Goal: Task Accomplishment & Management: Manage account settings

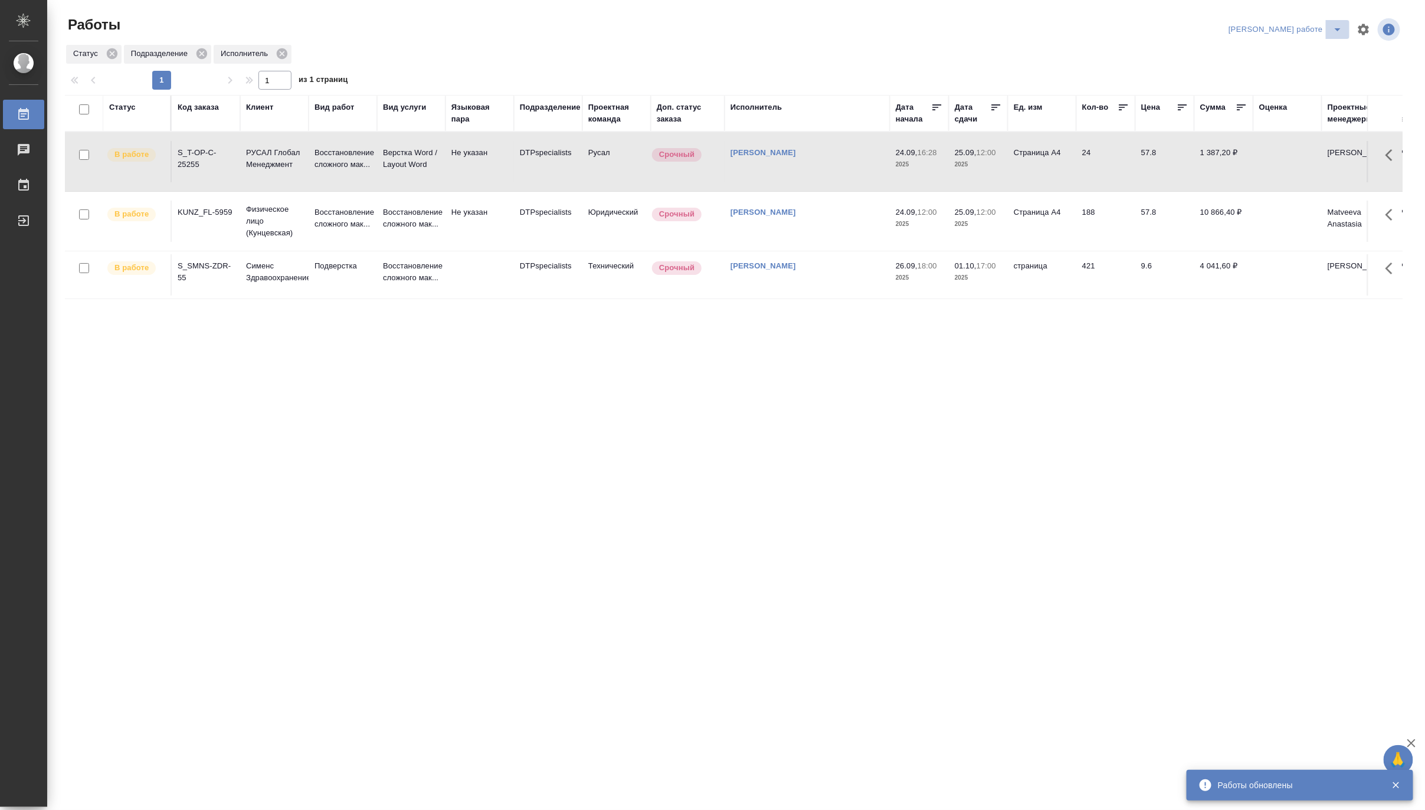
click at [1332, 22] on icon "split button" at bounding box center [1337, 29] width 14 height 14
click at [1292, 68] on li "Матвеева_назначено" at bounding box center [1295, 72] width 107 height 19
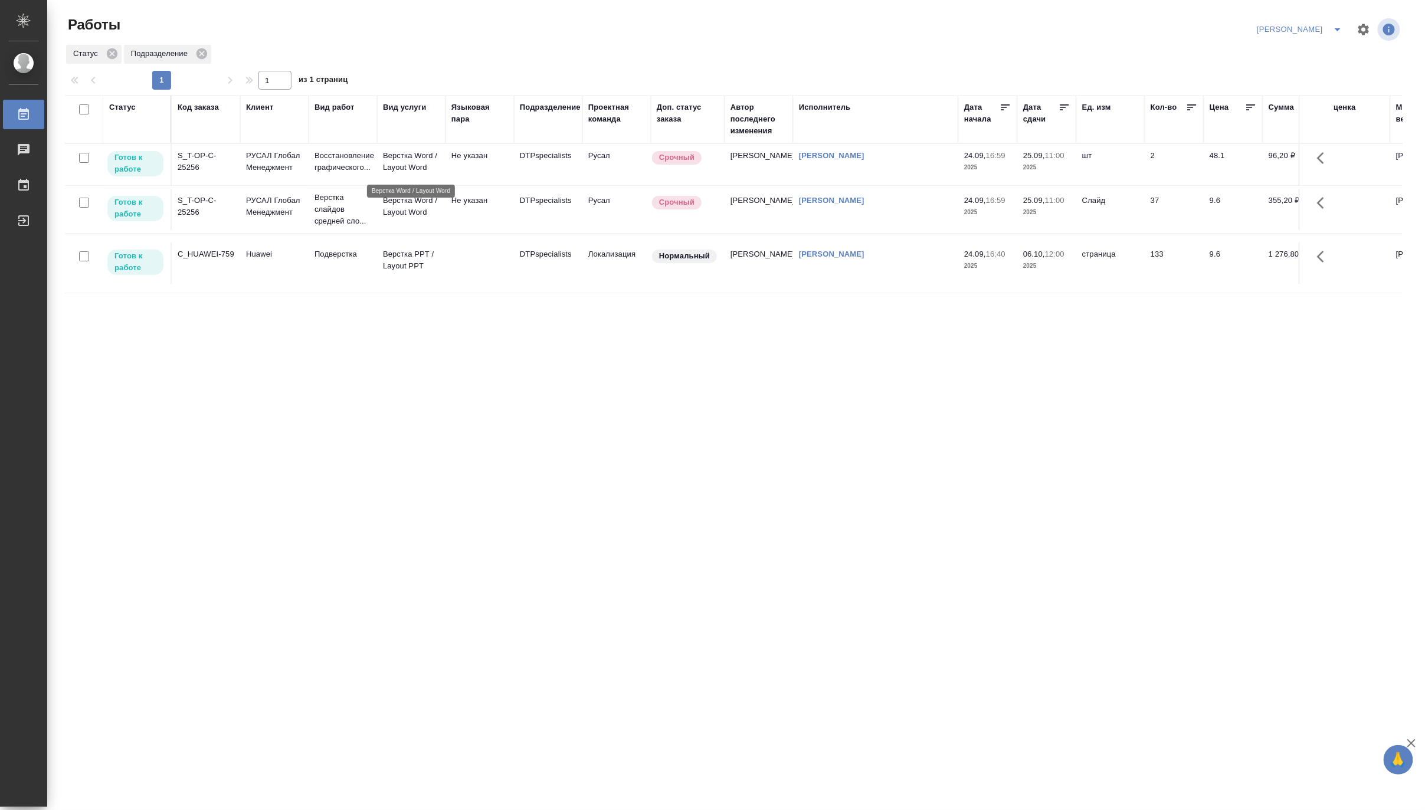
click at [405, 160] on p "Верстка Word / Layout Word" at bounding box center [411, 162] width 57 height 24
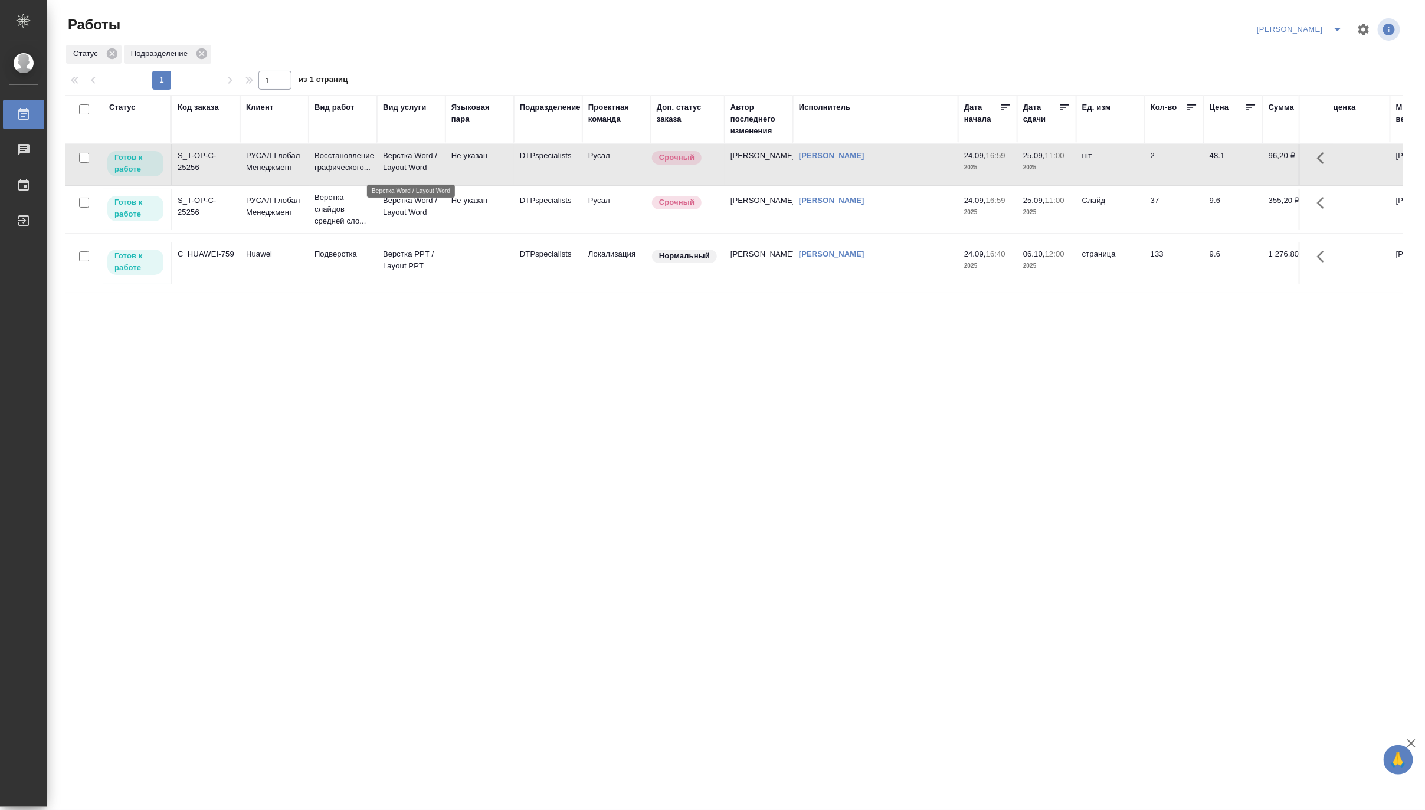
click at [405, 160] on p "Верстка Word / Layout Word" at bounding box center [411, 162] width 57 height 24
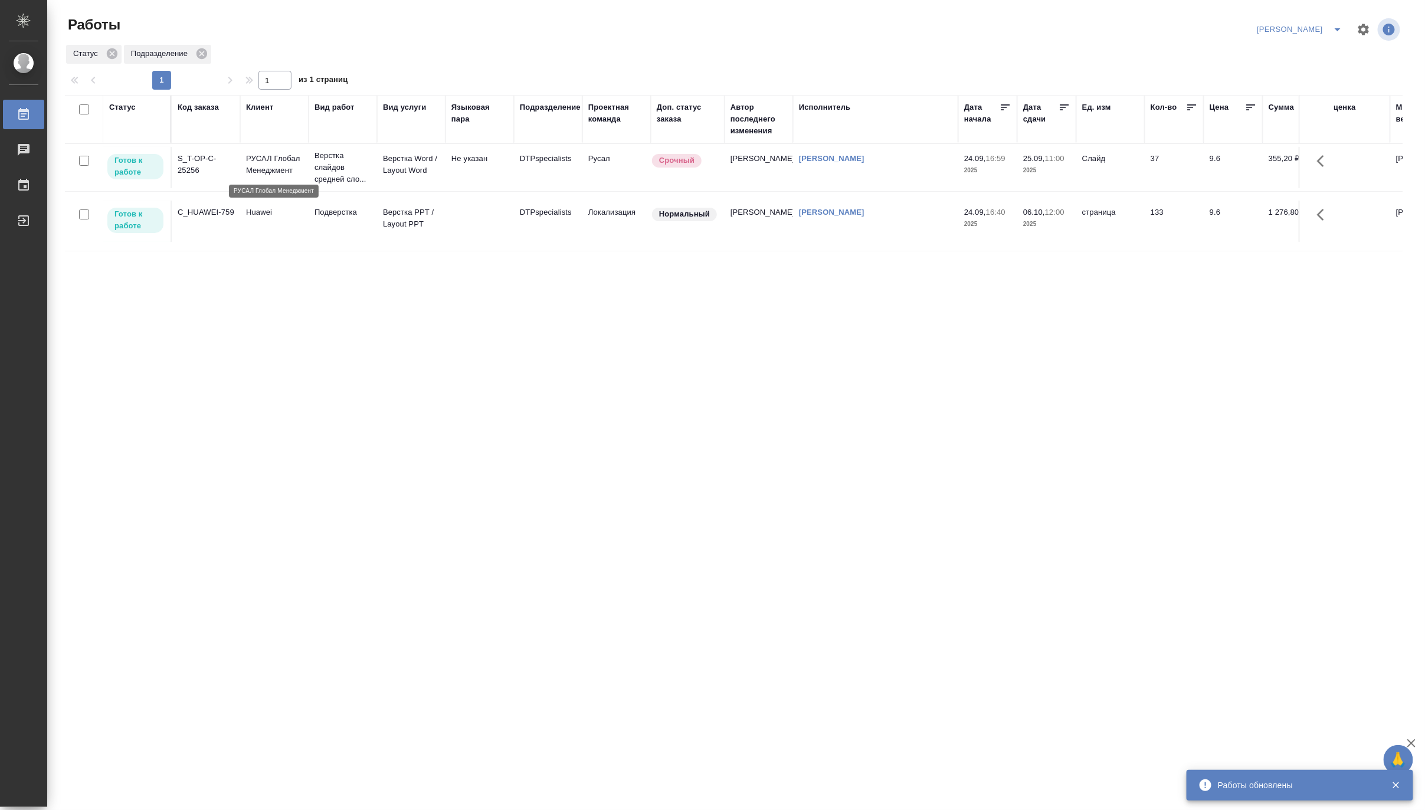
click at [277, 172] on p "РУСАЛ Глобал Менеджмент" at bounding box center [274, 165] width 57 height 24
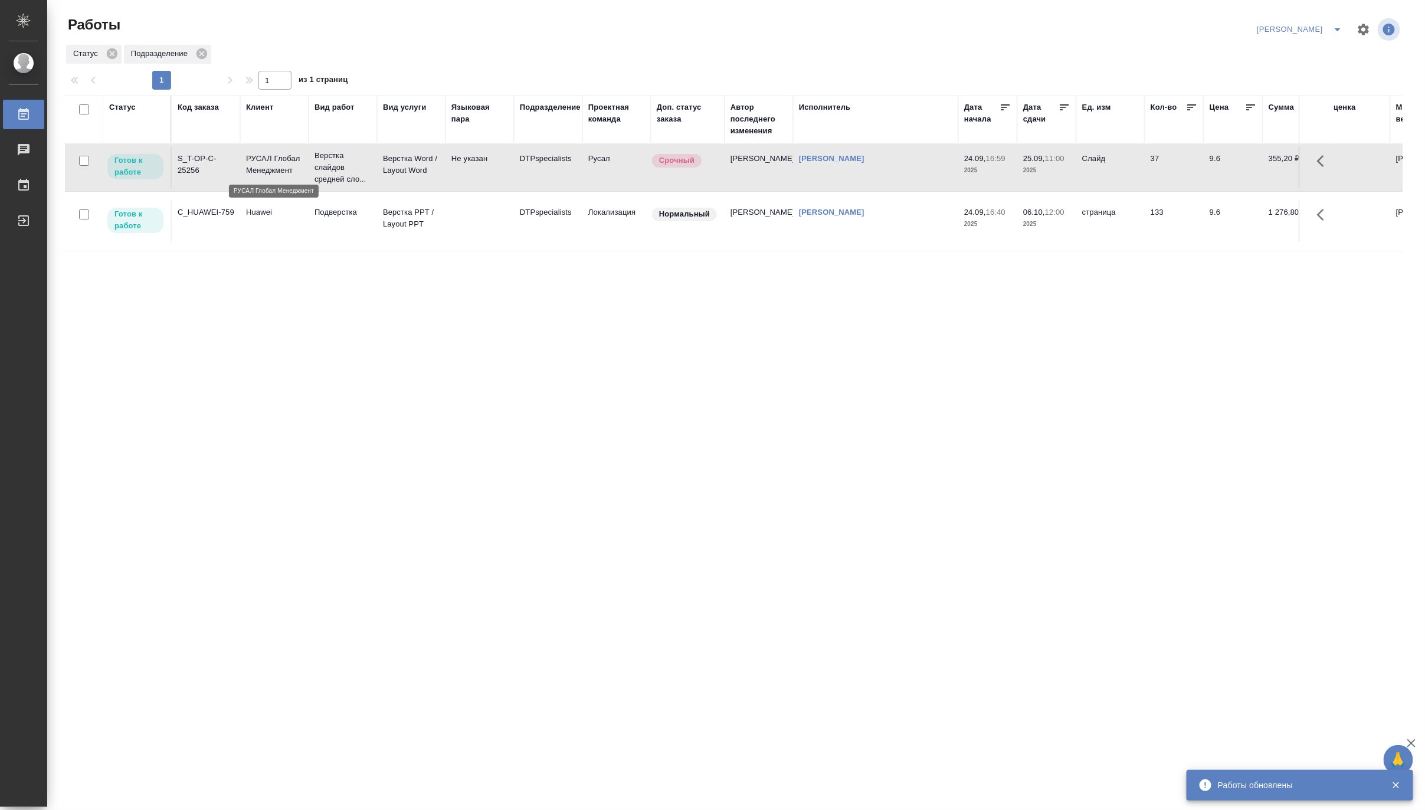
click at [277, 172] on p "РУСАЛ Глобал Менеджмент" at bounding box center [274, 165] width 57 height 24
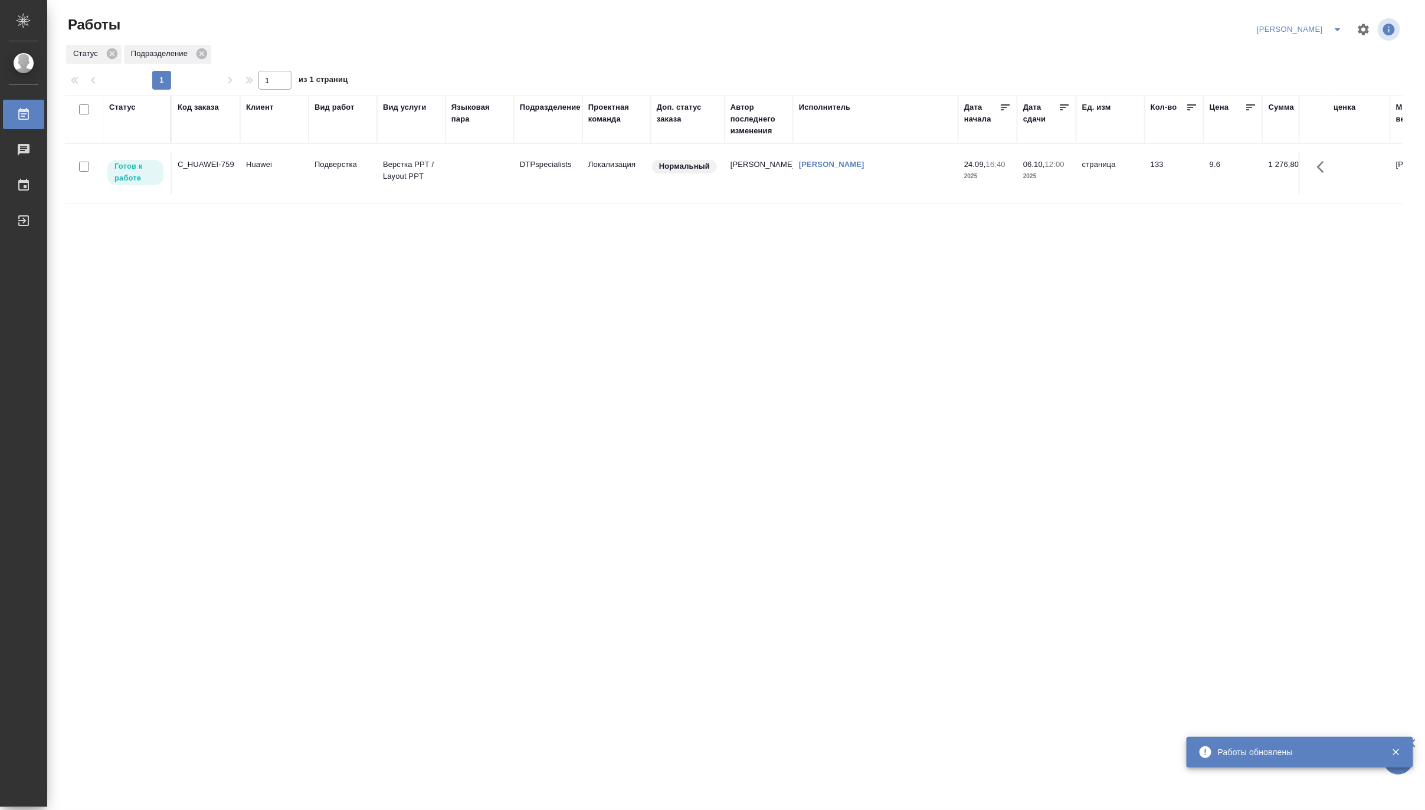
click at [1339, 25] on icon "split button" at bounding box center [1337, 29] width 14 height 14
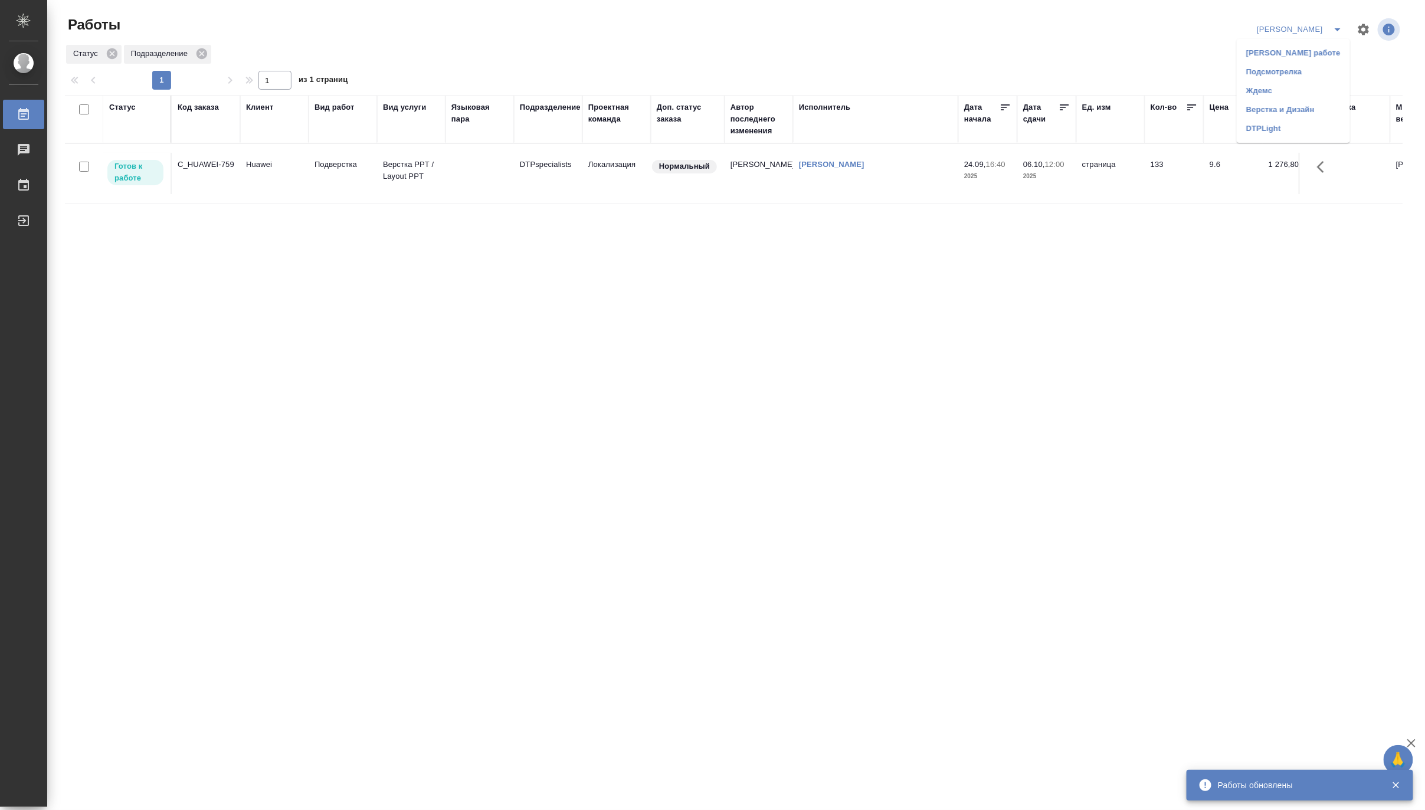
click at [1306, 109] on li "Верстка и Дизайн" at bounding box center [1293, 109] width 113 height 19
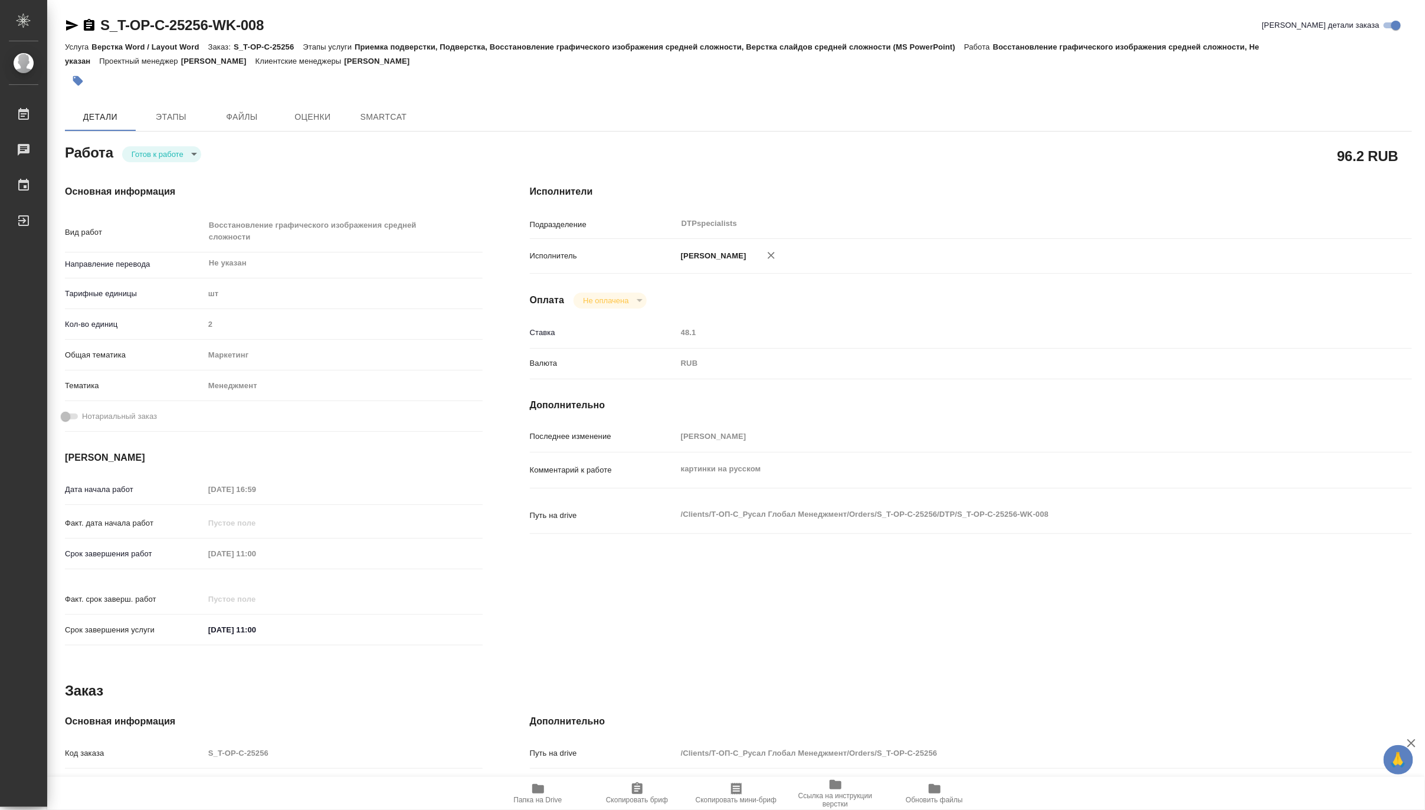
type textarea "x"
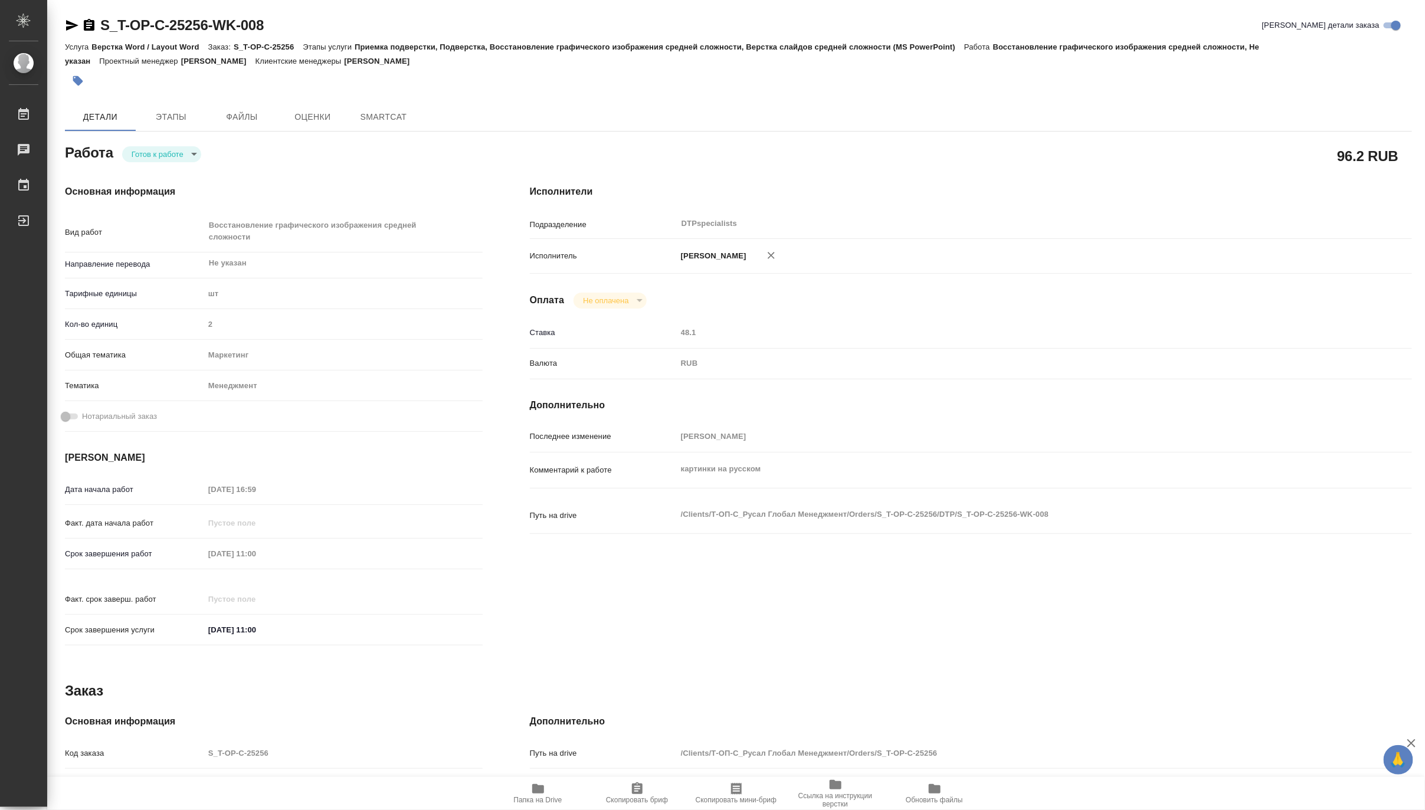
type textarea "x"
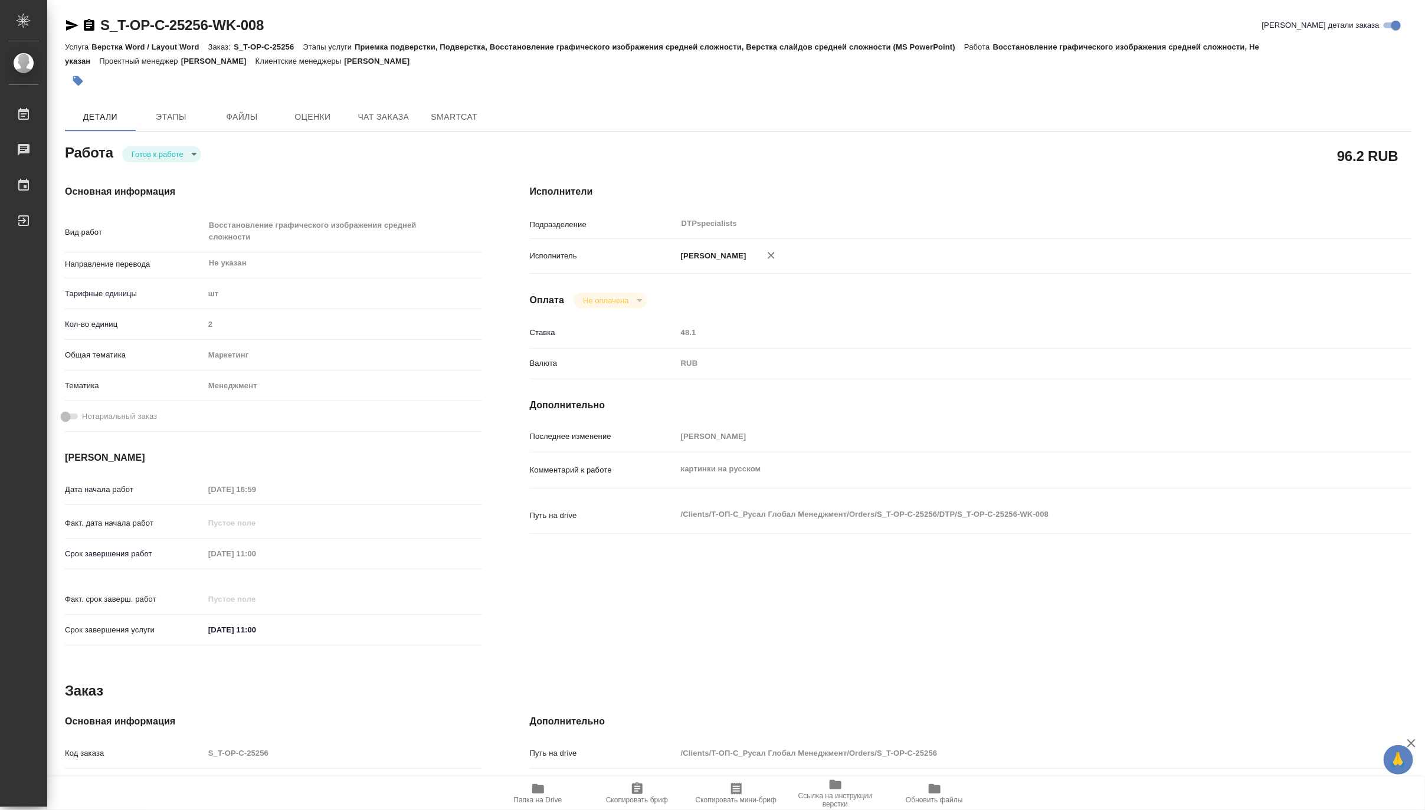
click at [134, 155] on body "🙏 .cls-1 fill:#fff; AWATERA Matveeva Maria Работы Чаты График Выйти S_T-OP-C-25…" at bounding box center [712, 405] width 1425 height 810
type textarea "x"
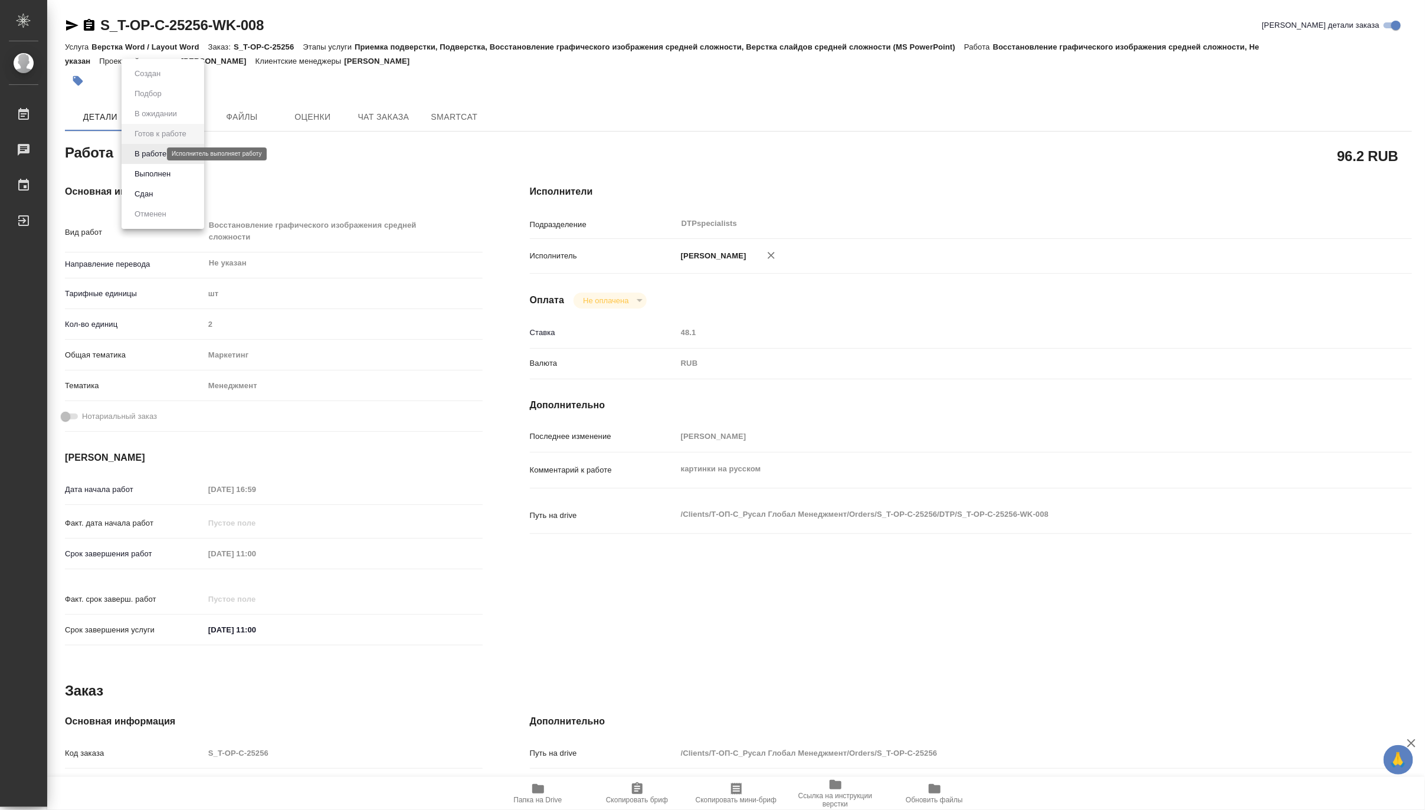
type textarea "x"
click at [134, 155] on button "В работе" at bounding box center [150, 153] width 39 height 13
type textarea "x"
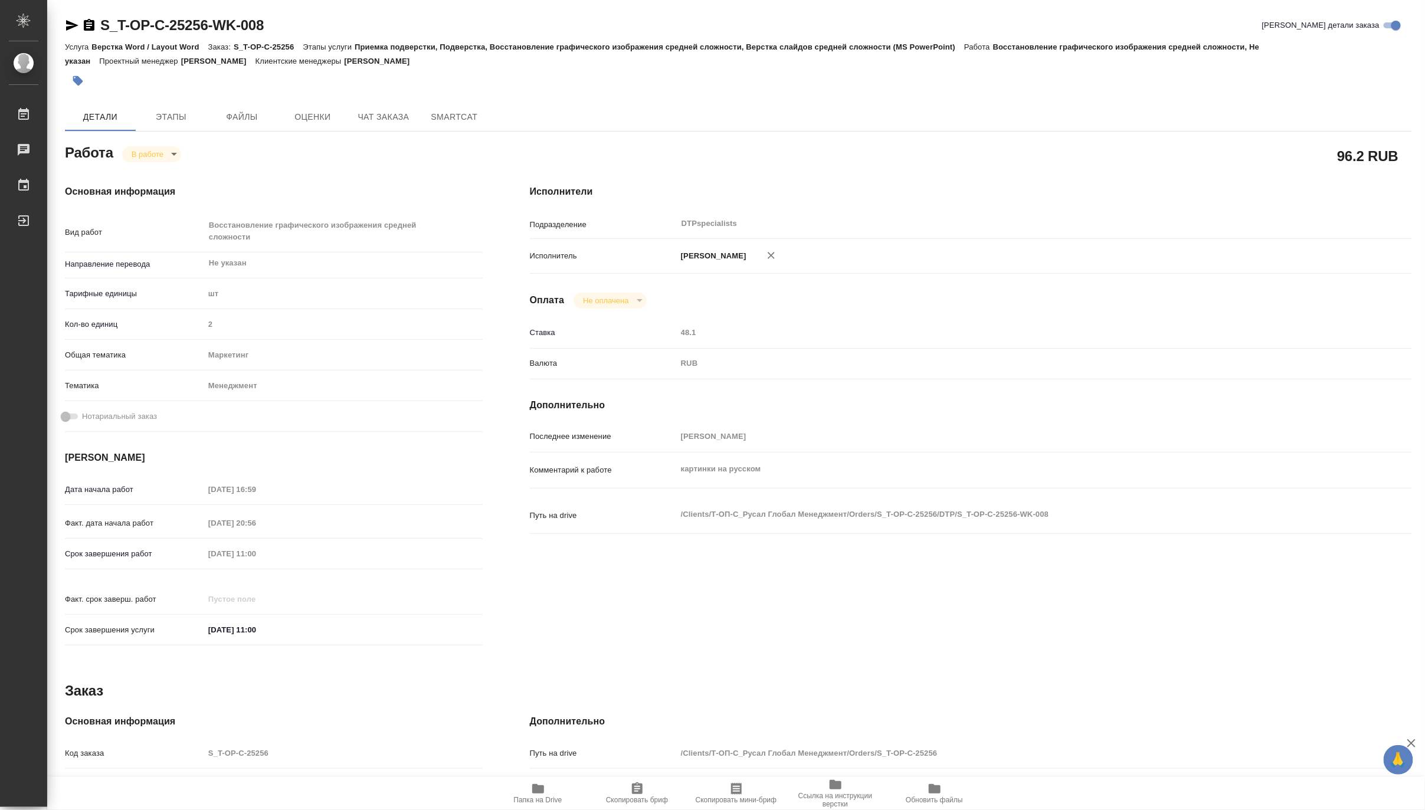
type textarea "x"
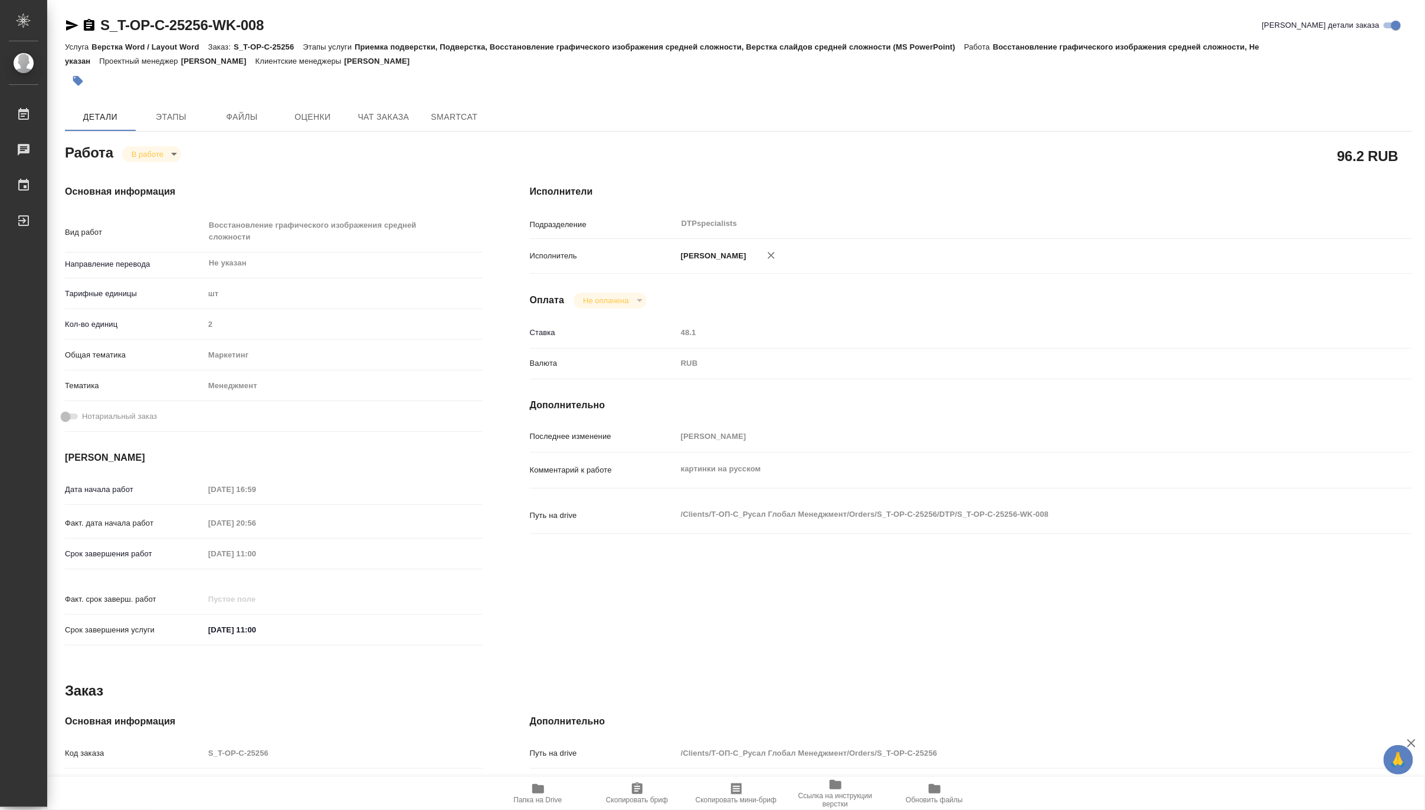
type textarea "x"
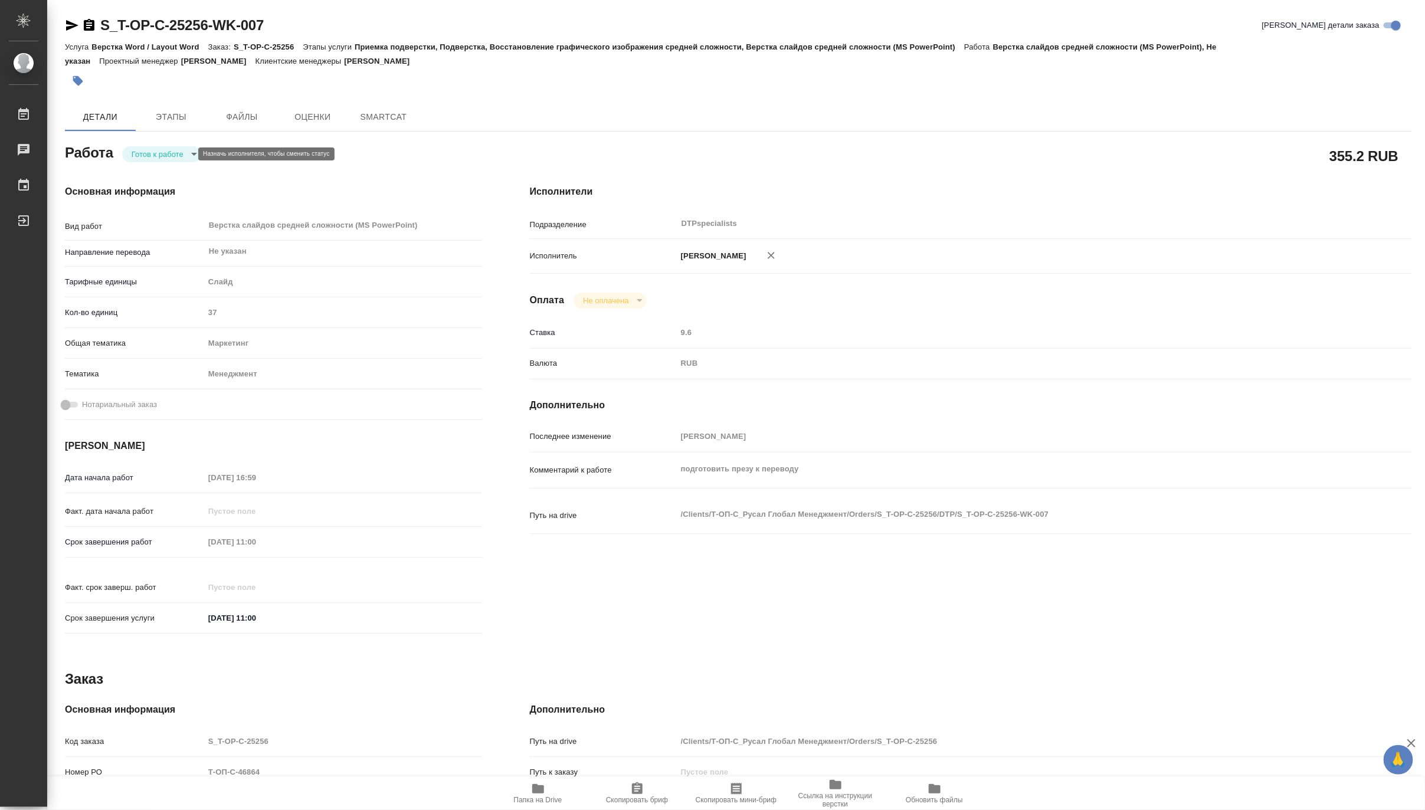
type textarea "x"
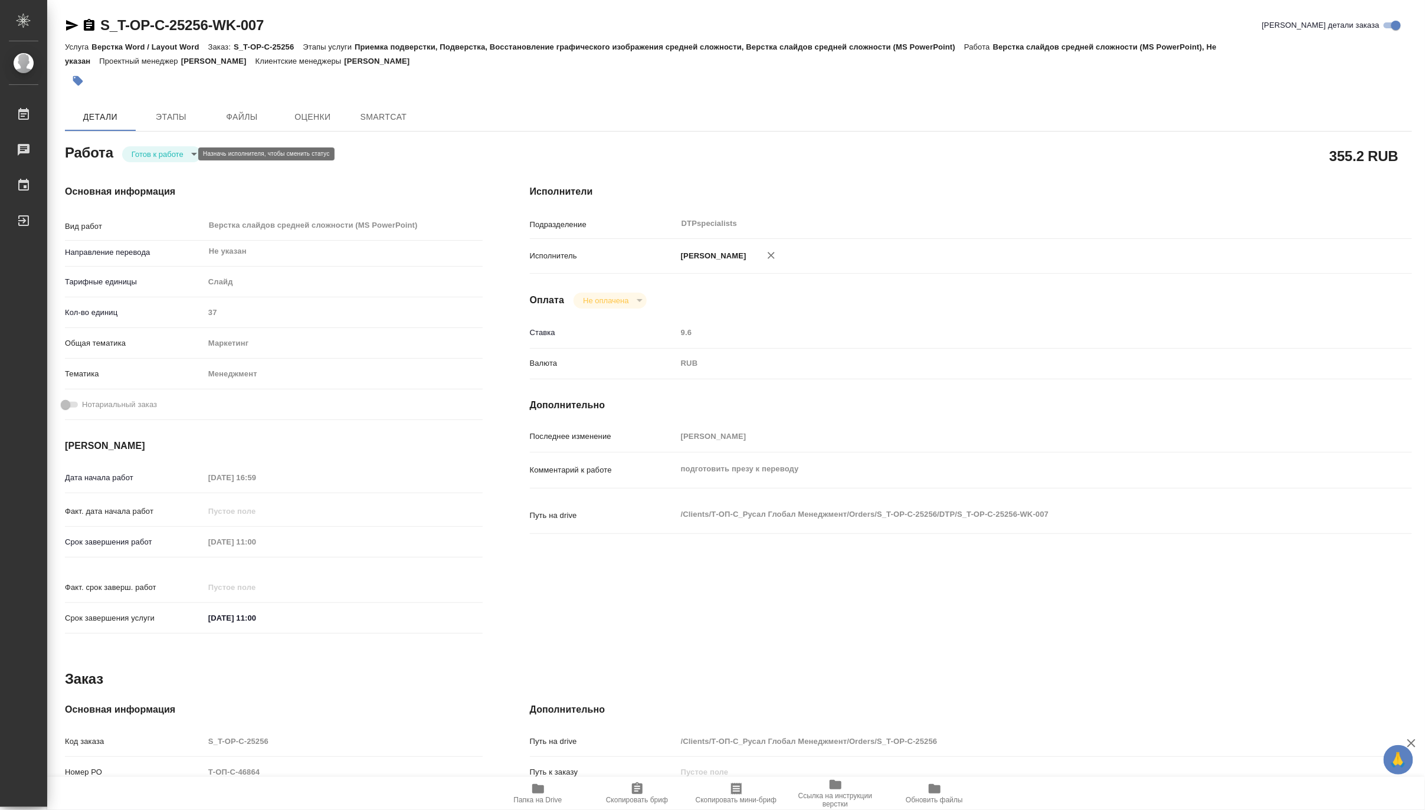
click at [142, 155] on body "🙏 .cls-1 fill:#fff; AWATERA Matveeva Maria Работы Чаты График Выйти S_T-OP-C-25…" at bounding box center [712, 405] width 1425 height 810
click at [142, 155] on button "В работе" at bounding box center [150, 153] width 39 height 13
type textarea "x"
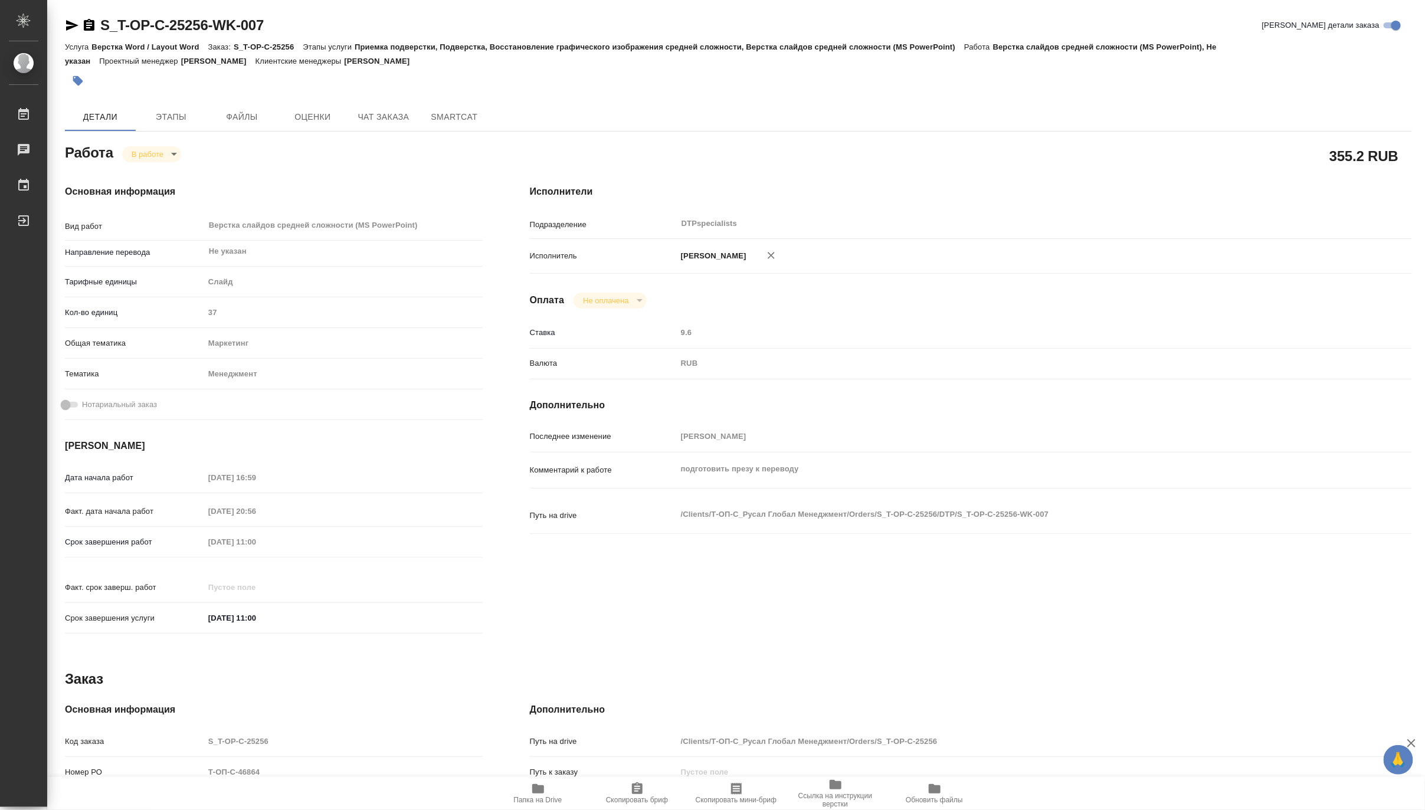
type textarea "x"
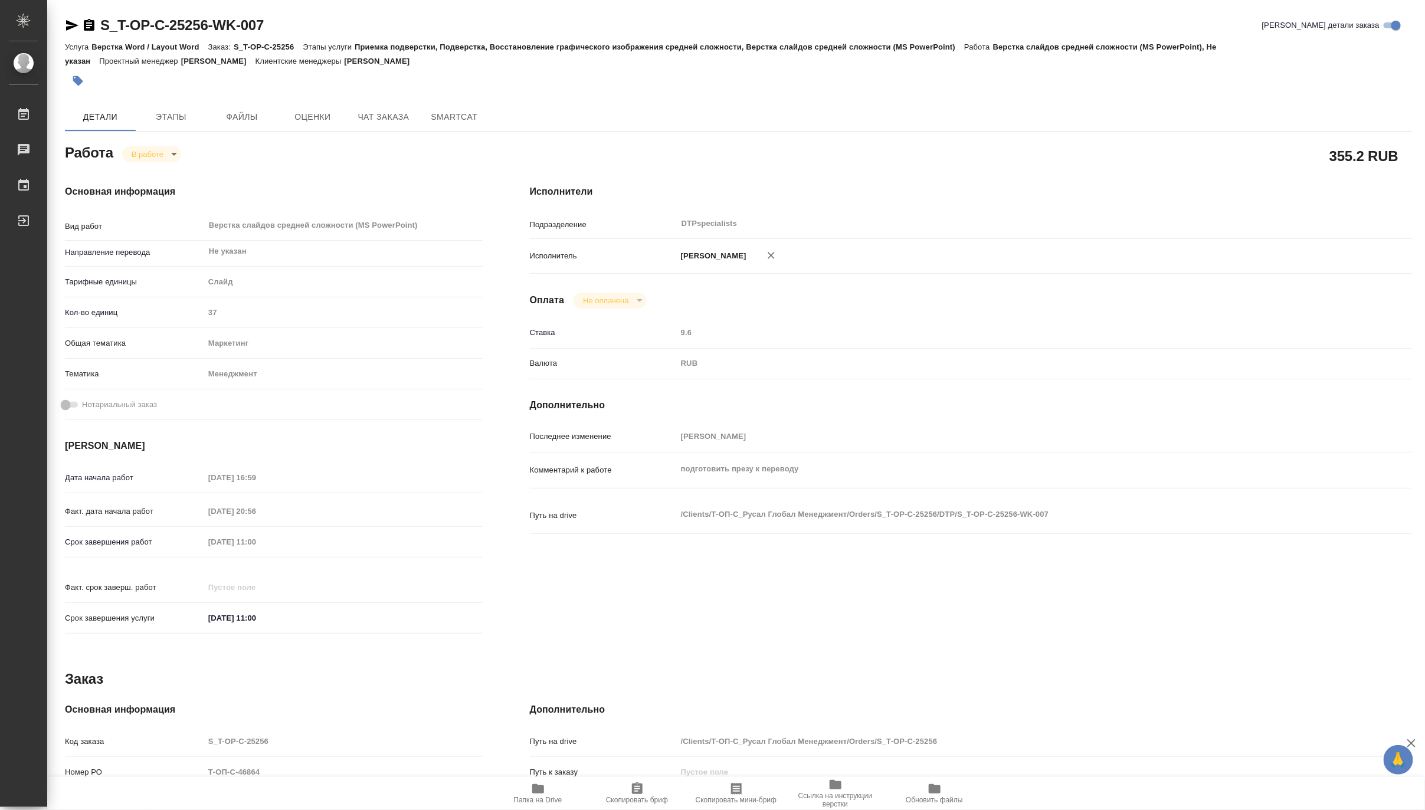
type textarea "x"
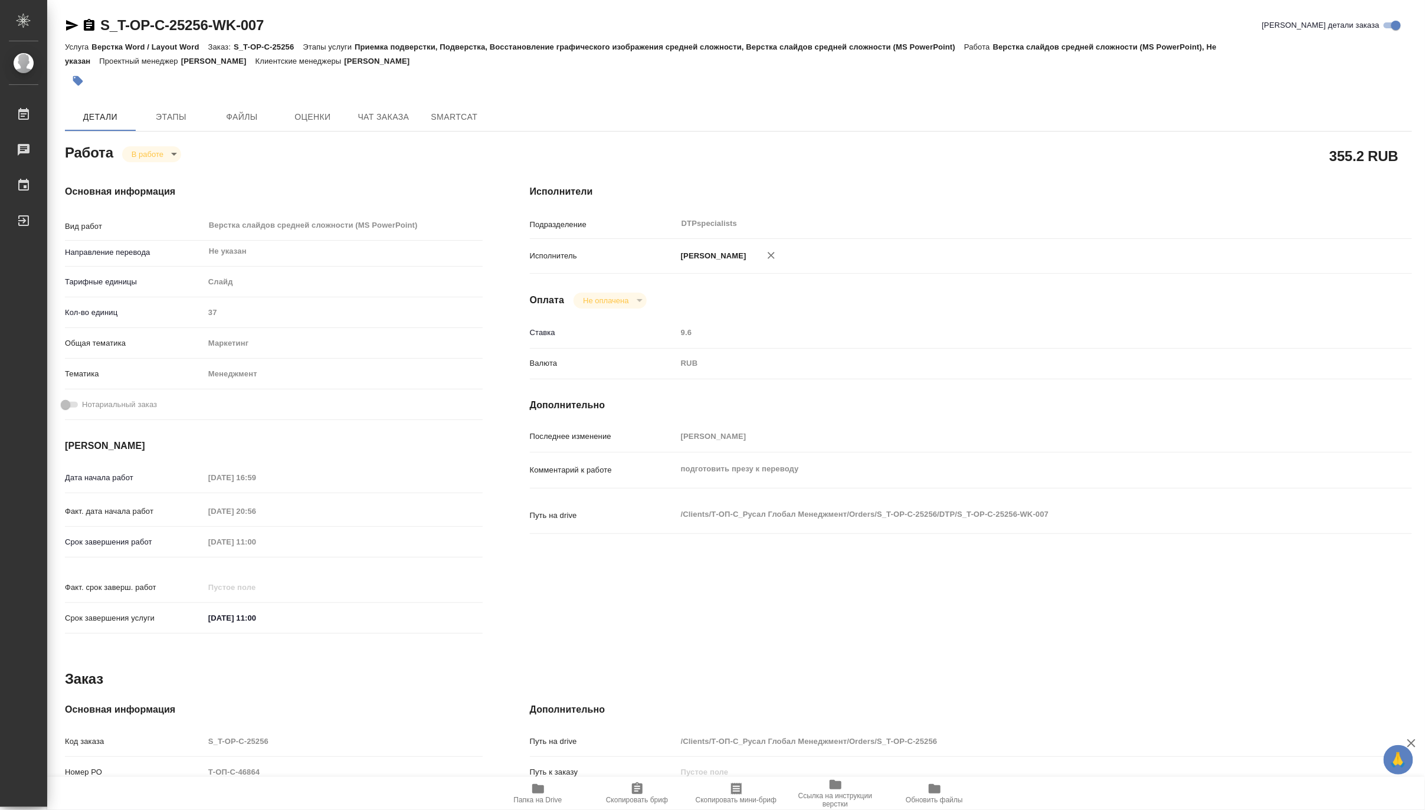
type textarea "x"
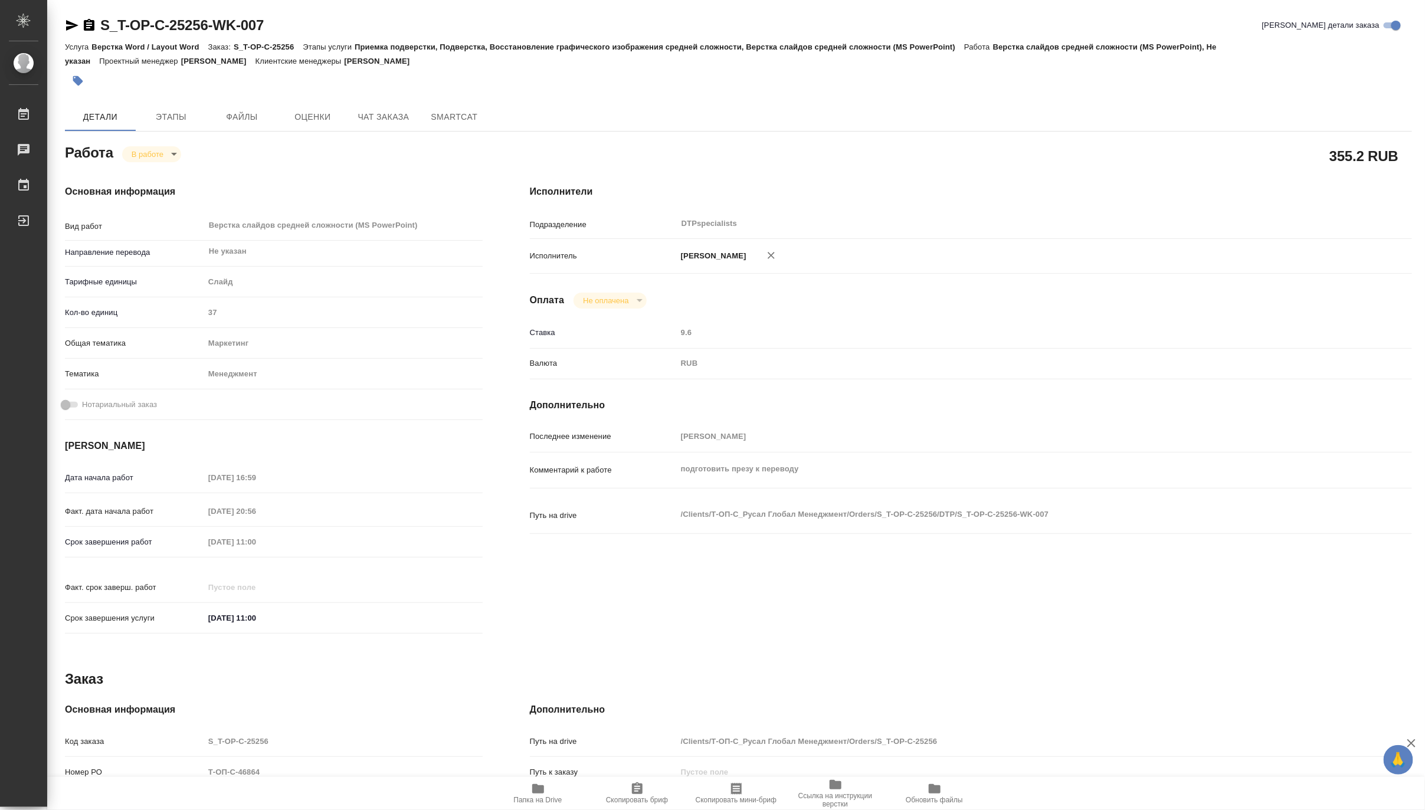
type textarea "x"
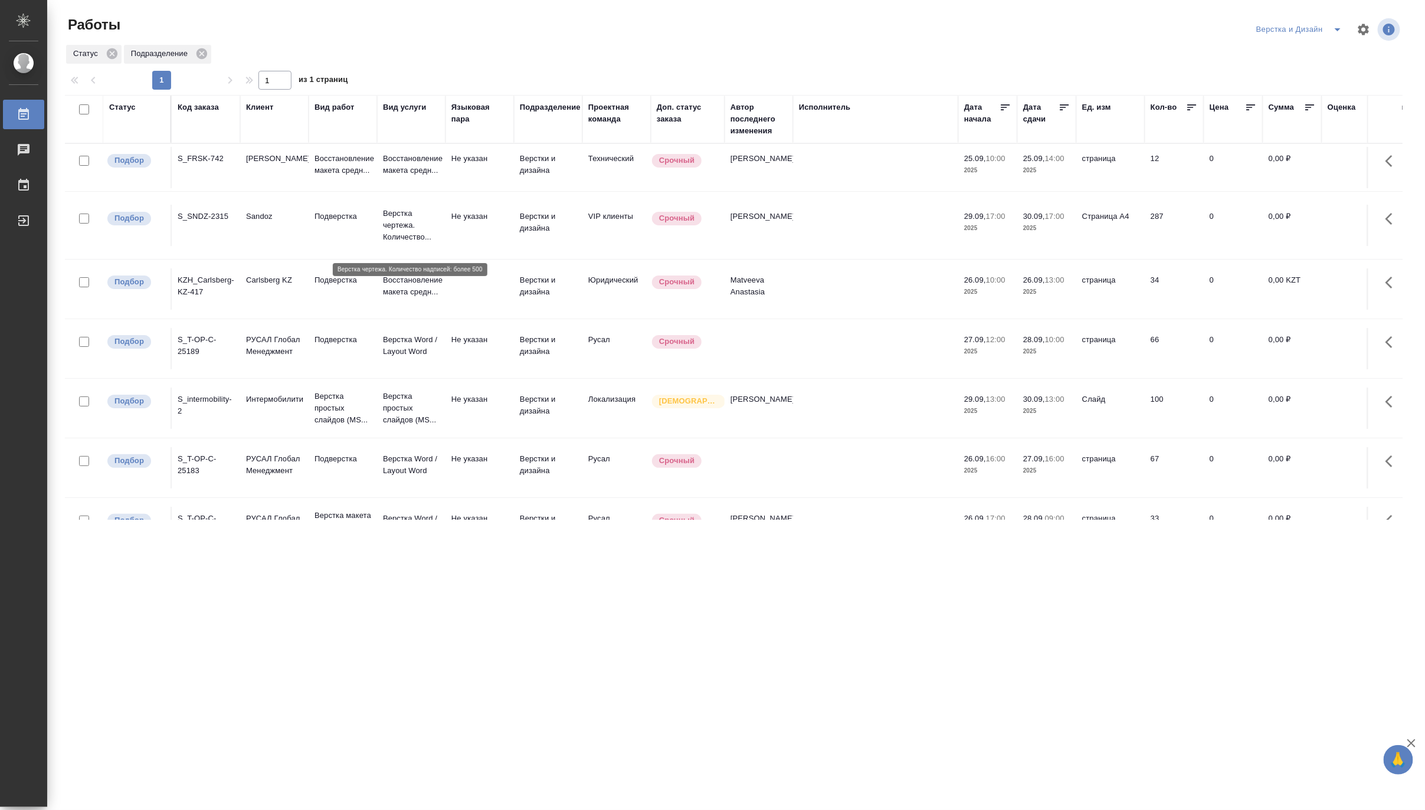
click at [412, 240] on p "Верстка чертежа. Количество..." at bounding box center [411, 225] width 57 height 35
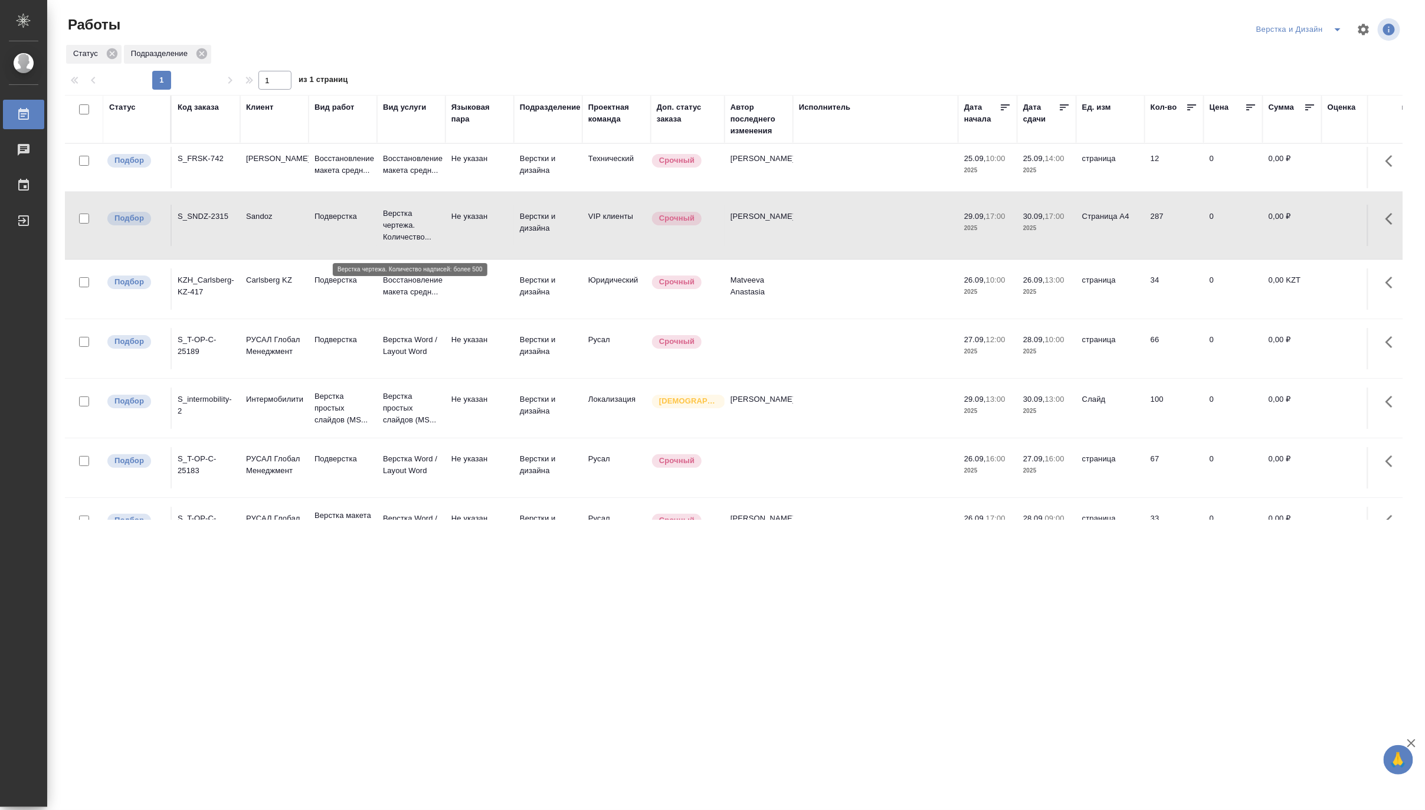
click at [412, 240] on p "Верстка чертежа. Количество..." at bounding box center [411, 225] width 57 height 35
click at [411, 163] on p "Восстановление макета средн..." at bounding box center [411, 165] width 57 height 24
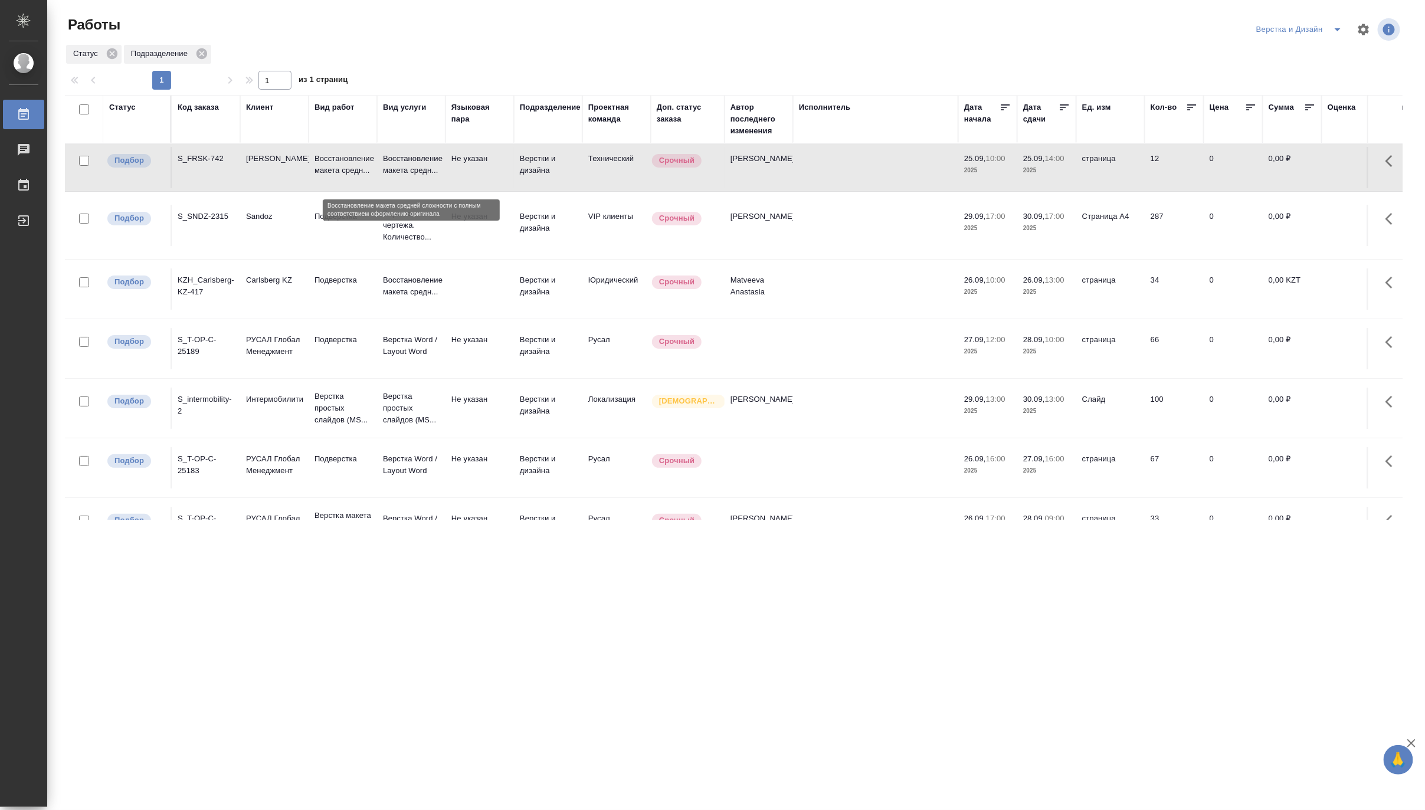
click at [411, 163] on p "Восстановление макета средн..." at bounding box center [411, 165] width 57 height 24
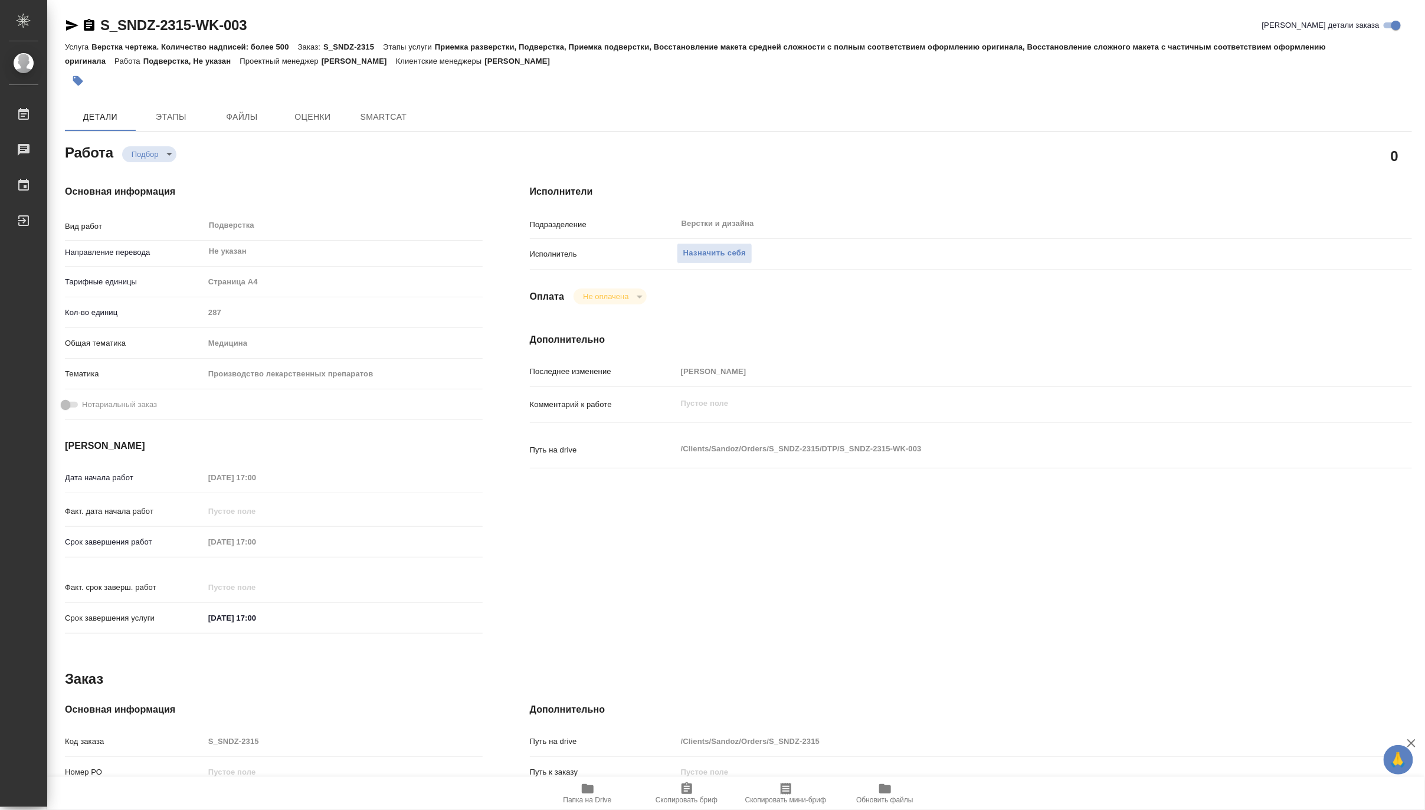
type textarea "x"
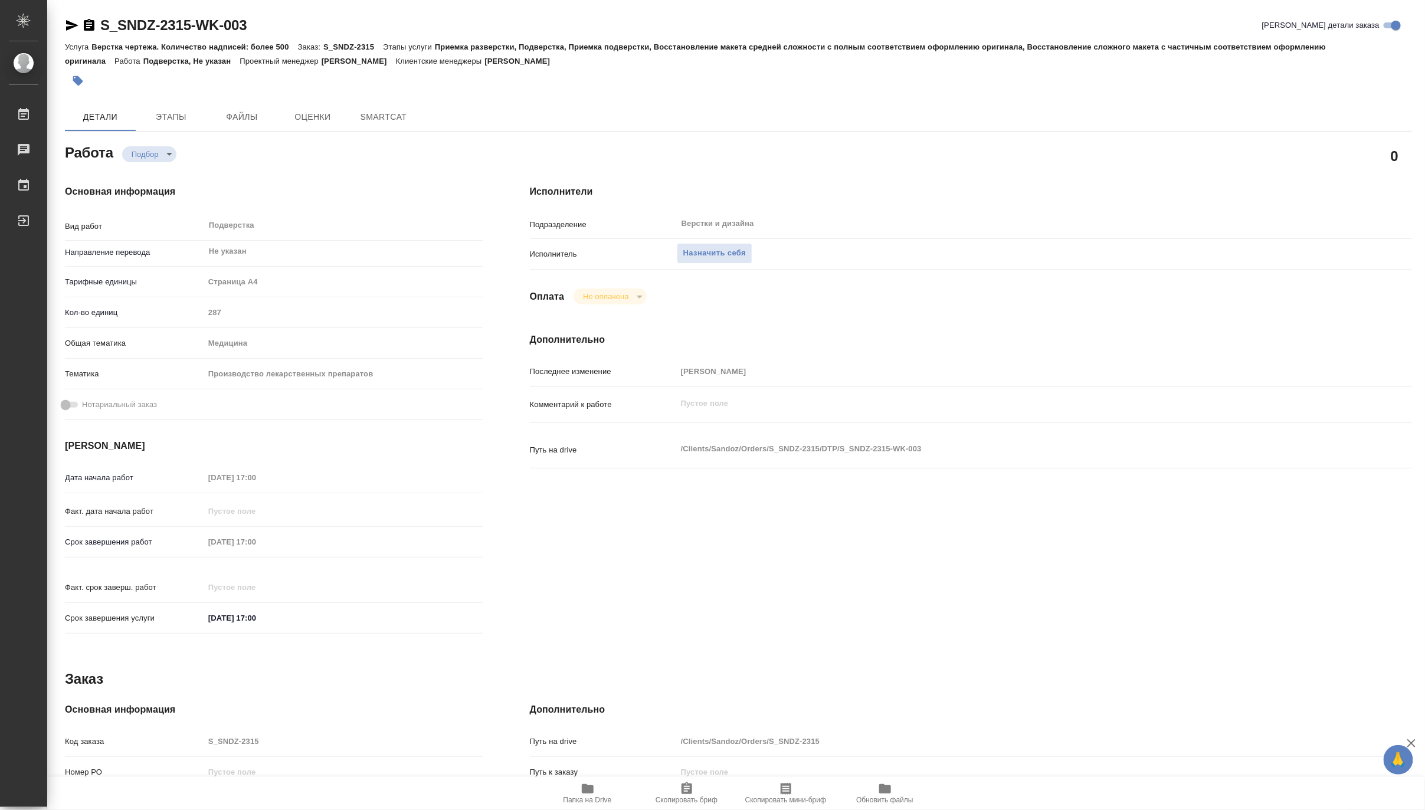
type textarea "x"
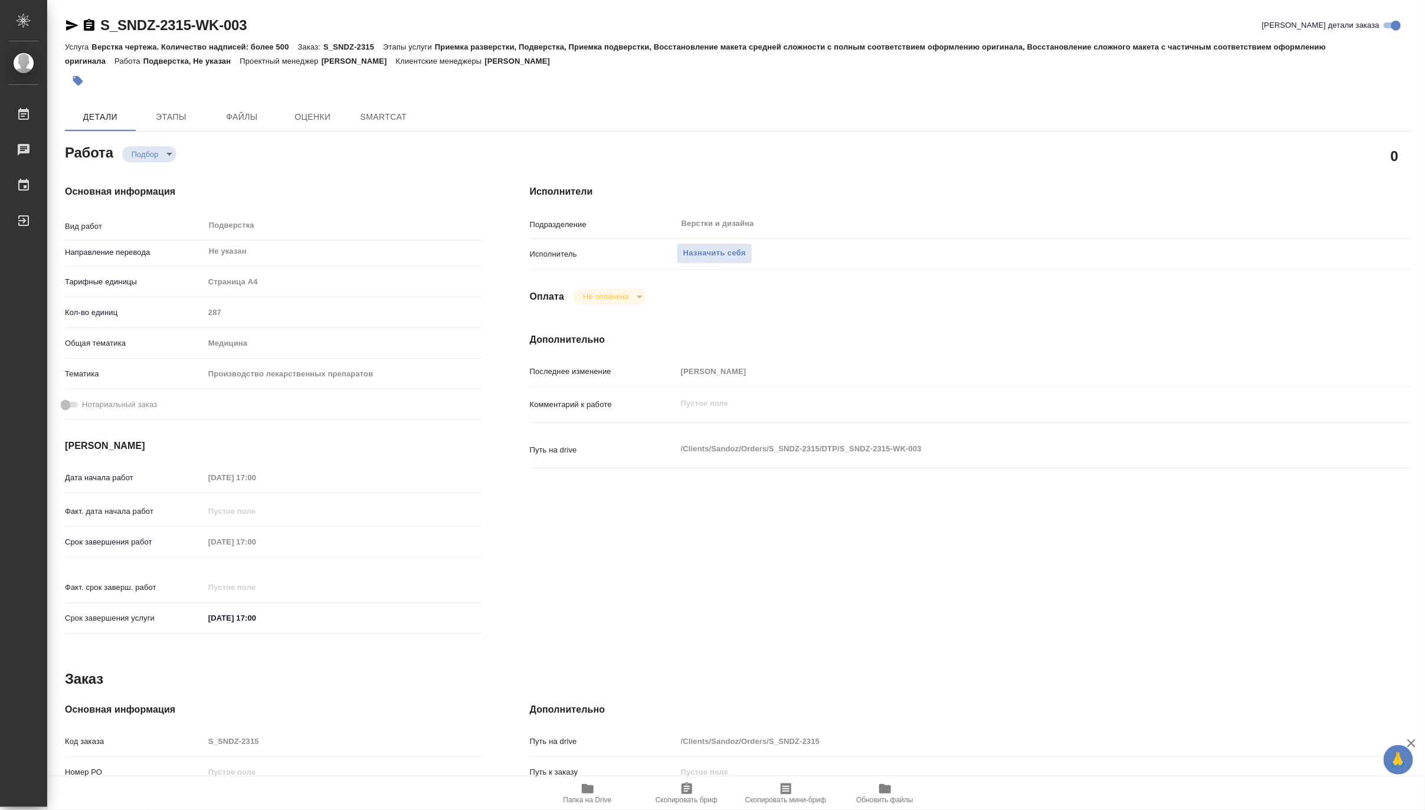
type textarea "x"
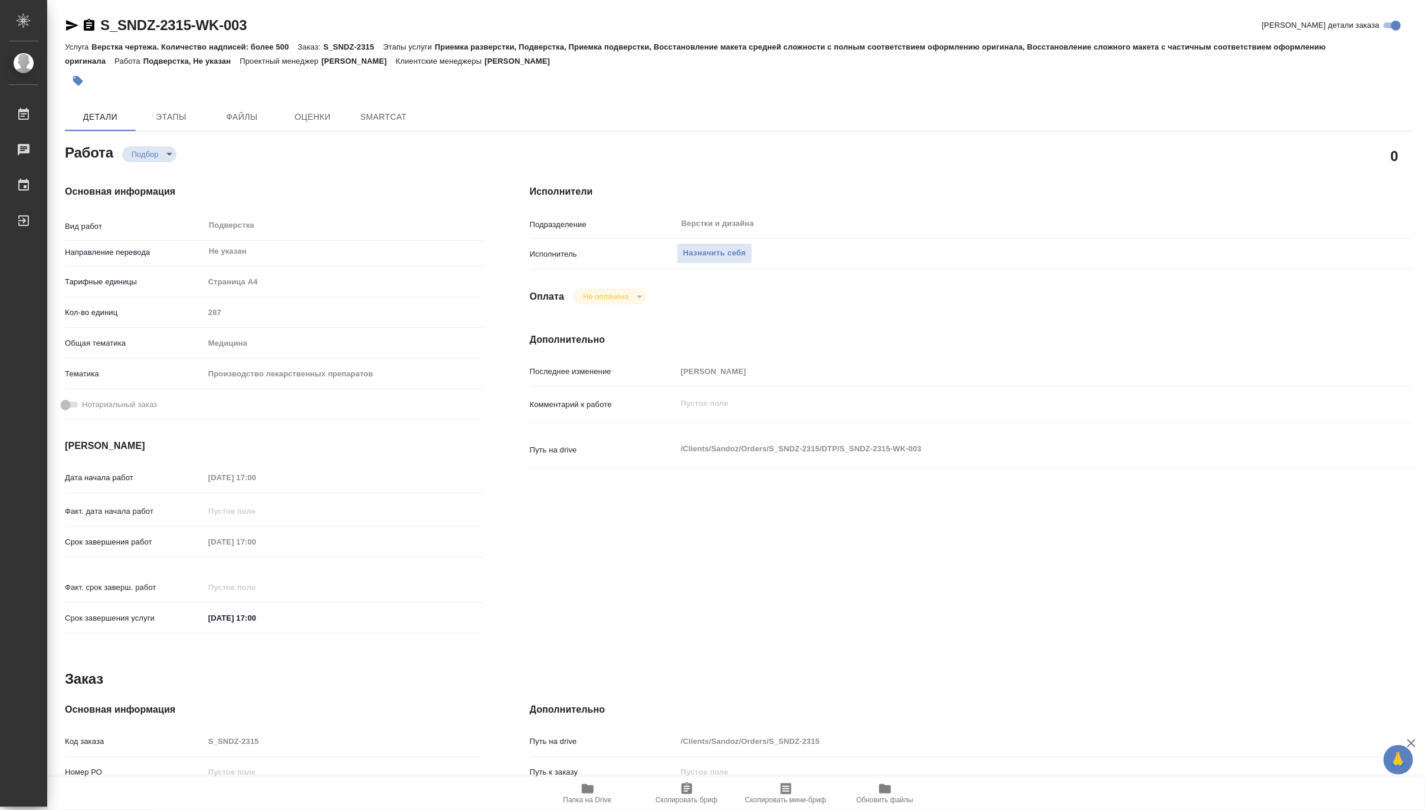
type textarea "x"
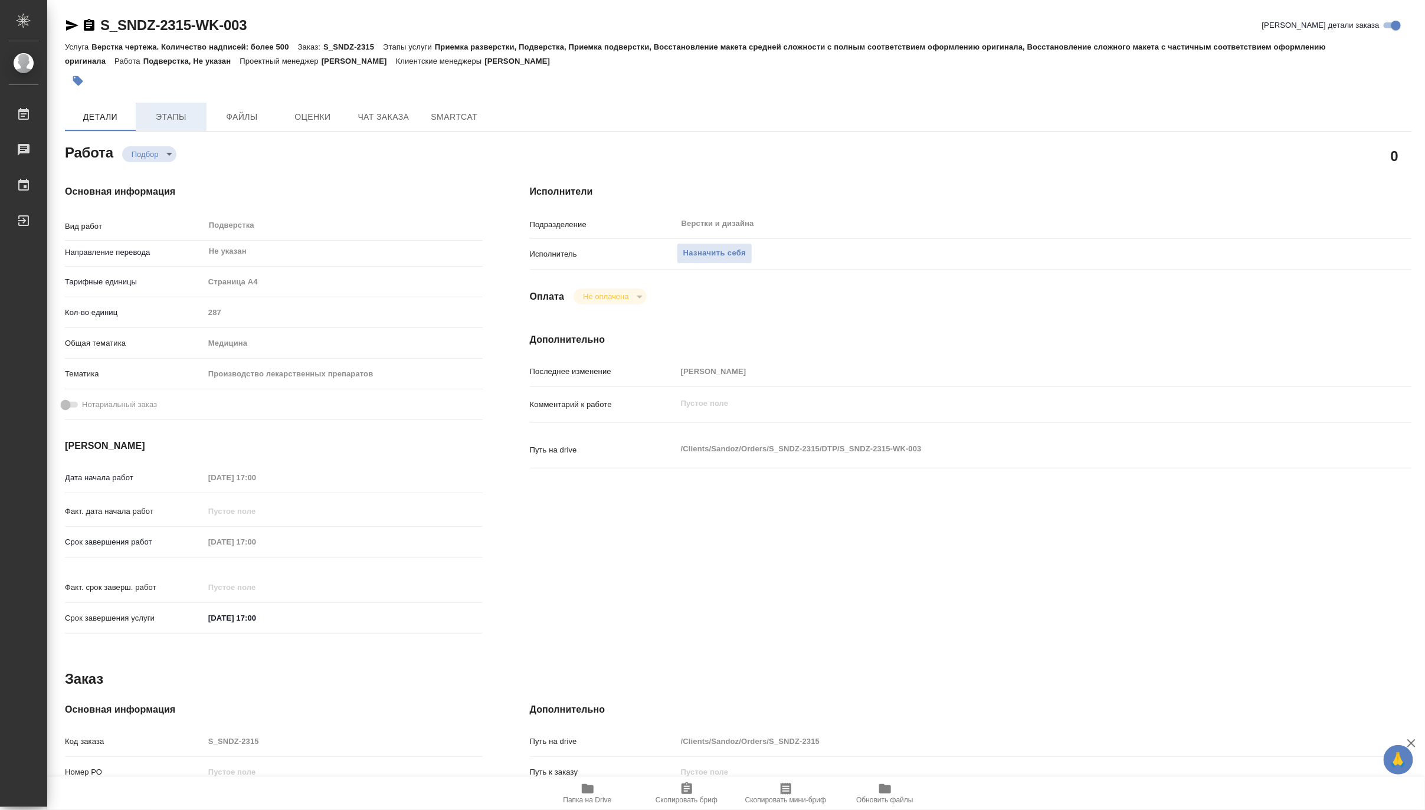
type textarea "x"
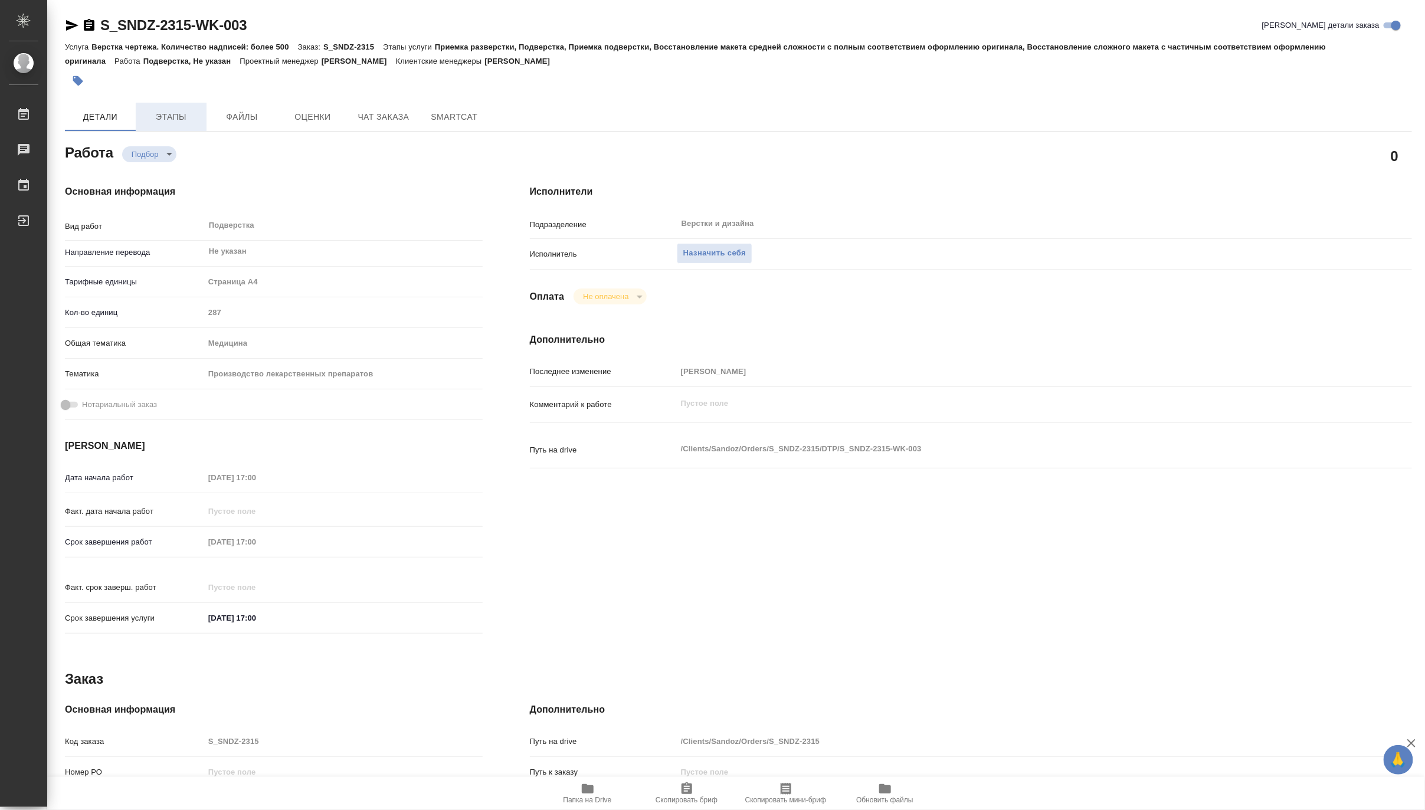
click at [183, 115] on span "Этапы" at bounding box center [171, 117] width 57 height 15
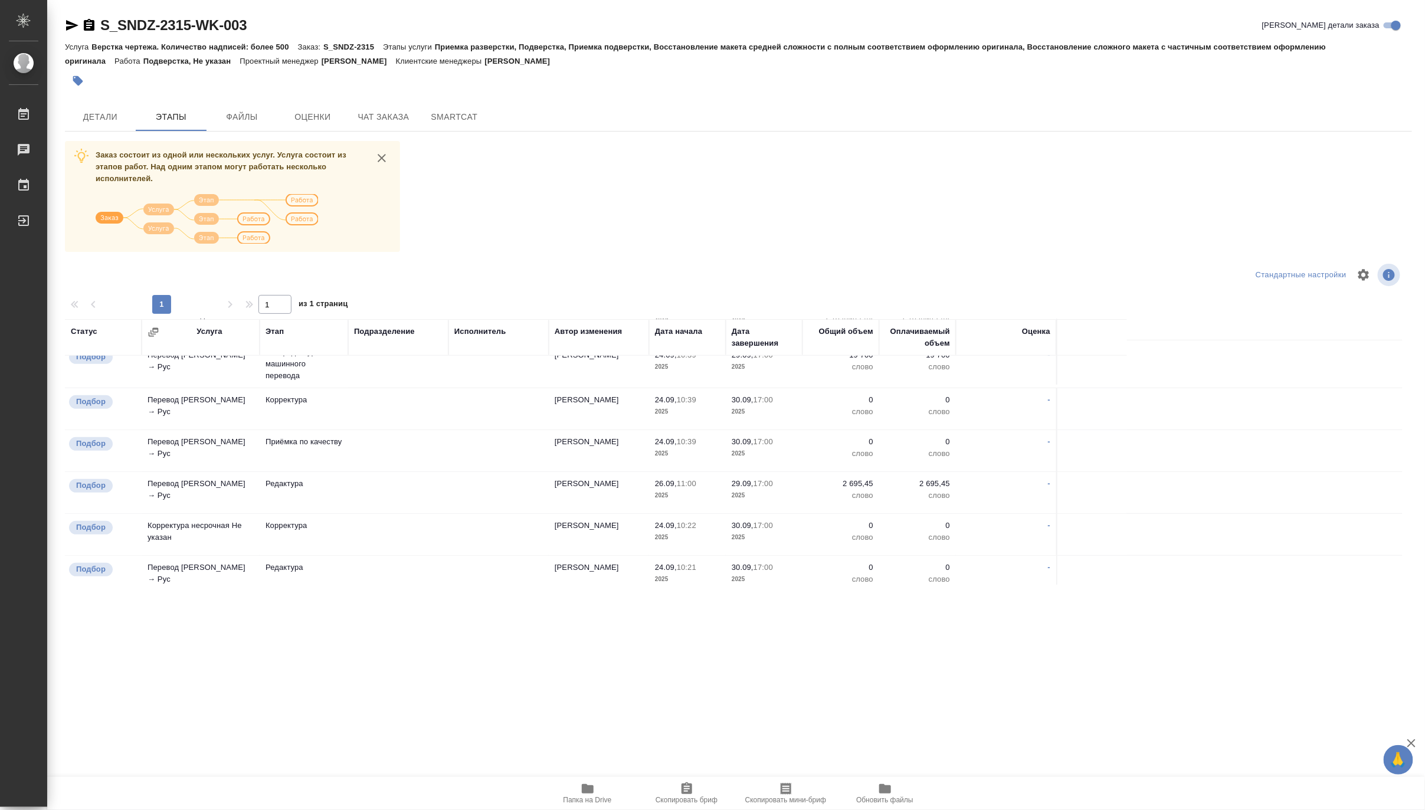
scroll to position [196, 0]
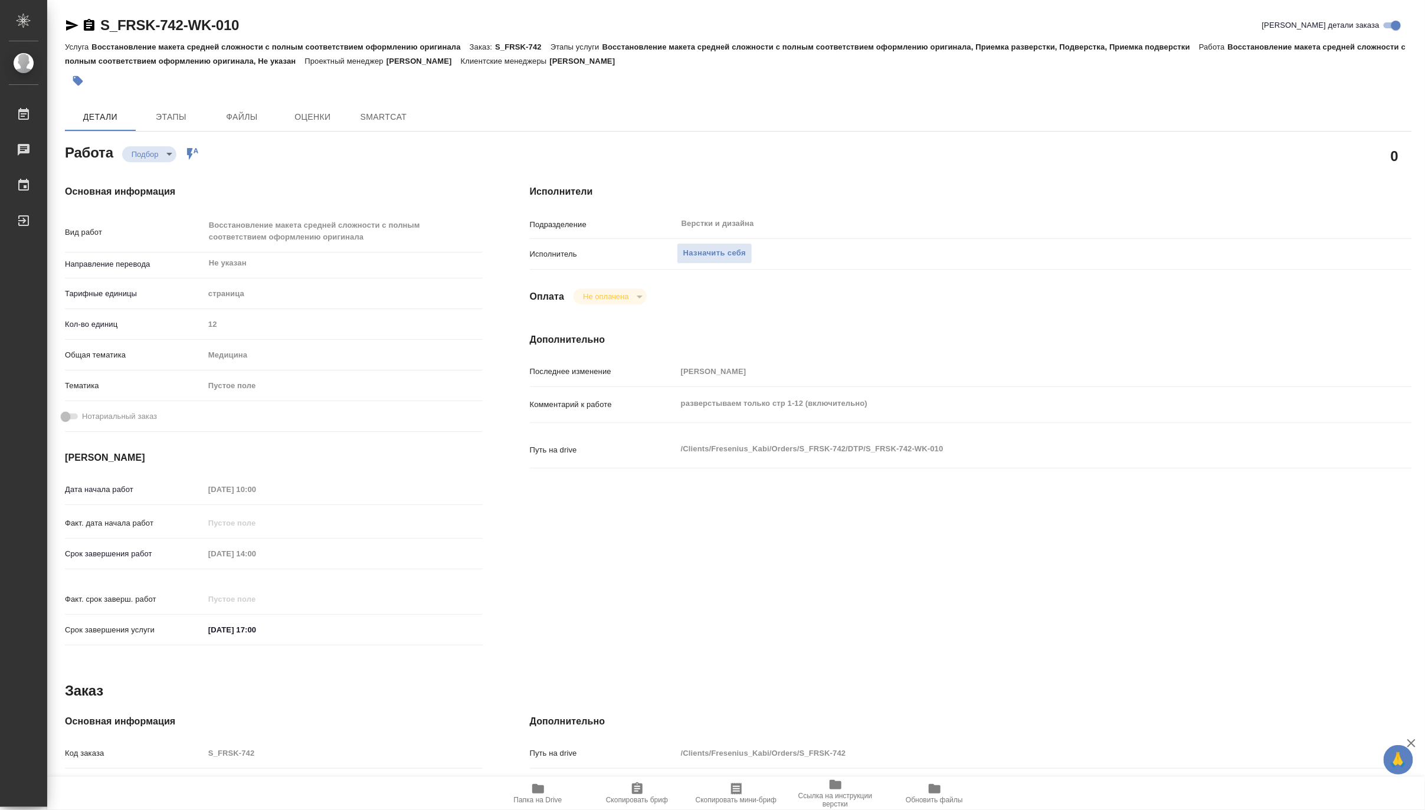
type textarea "x"
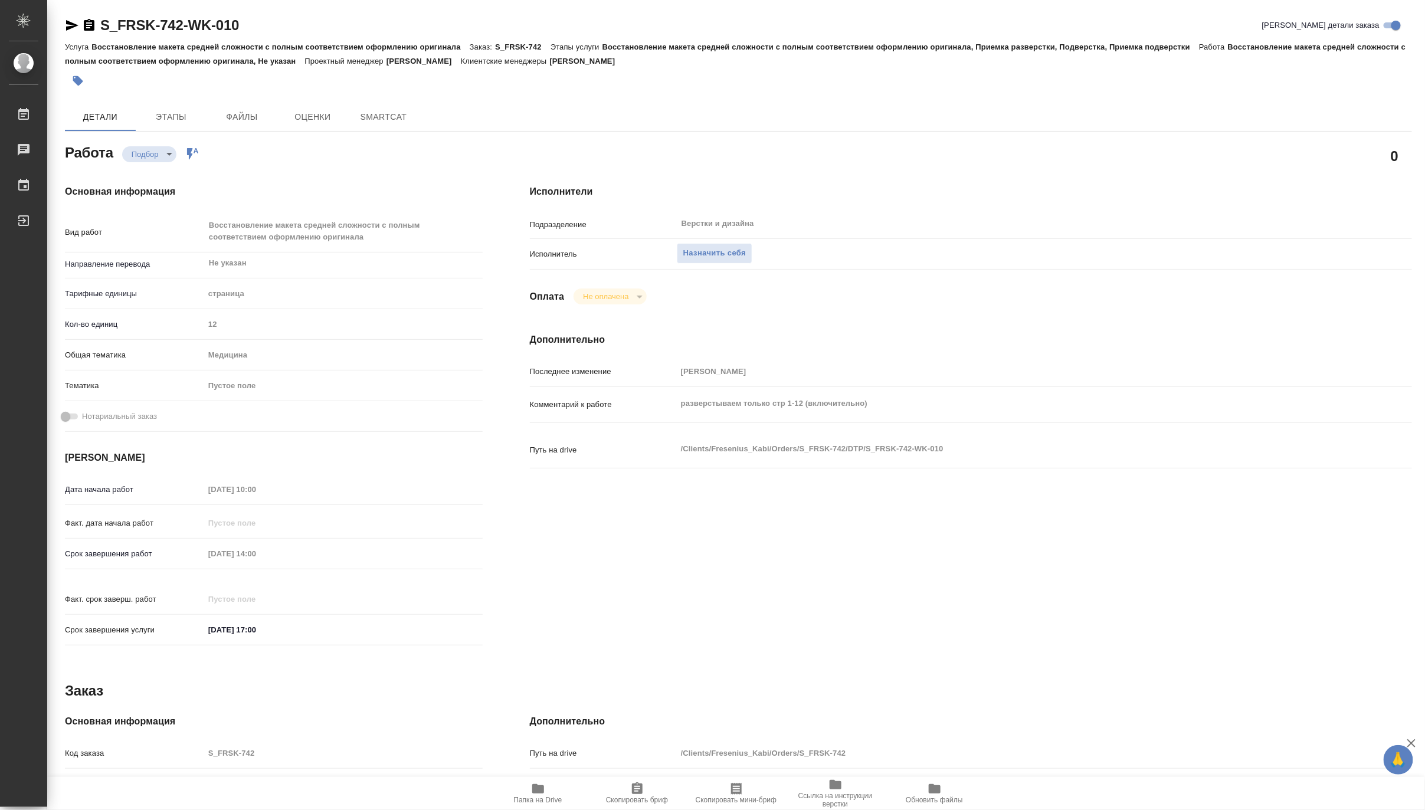
type textarea "x"
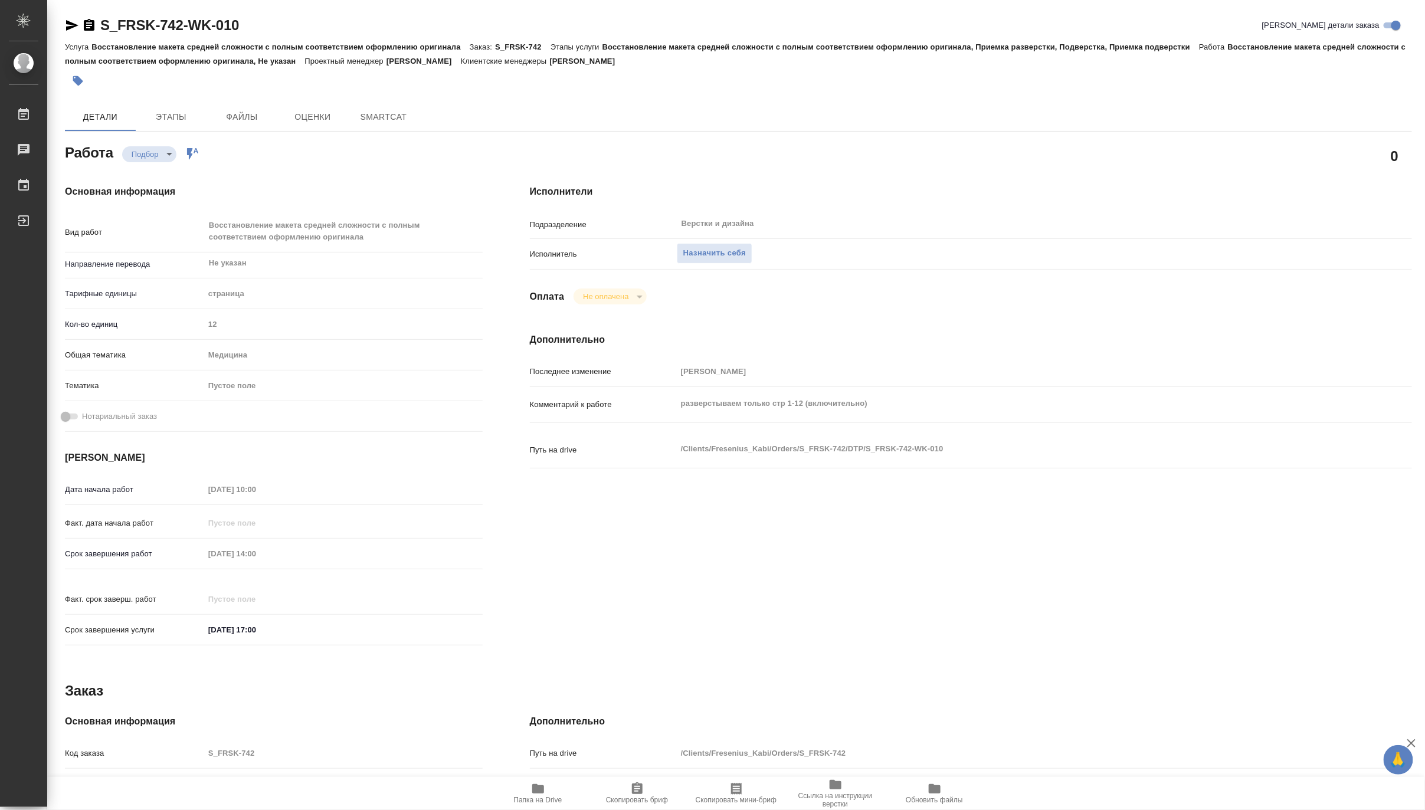
type textarea "x"
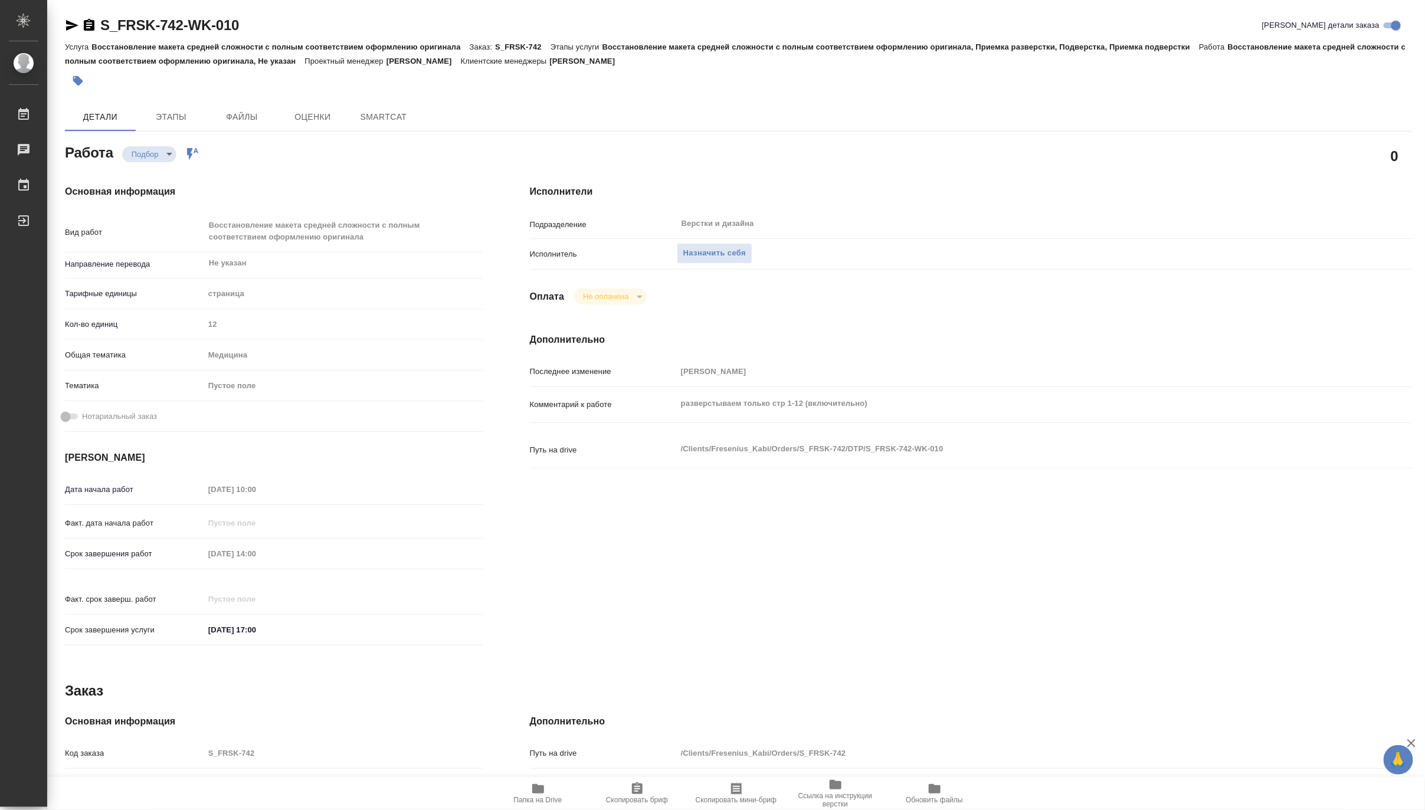
type textarea "x"
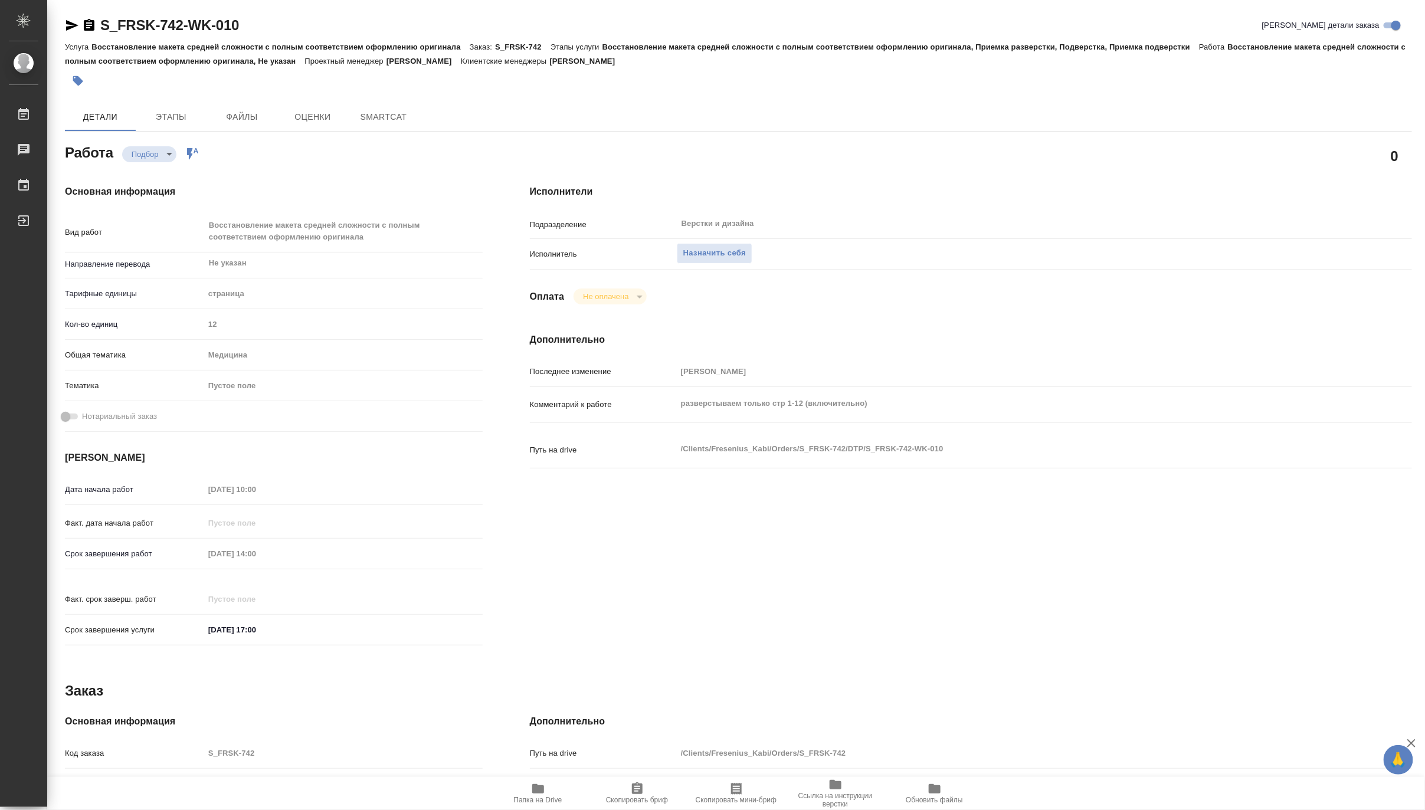
type textarea "x"
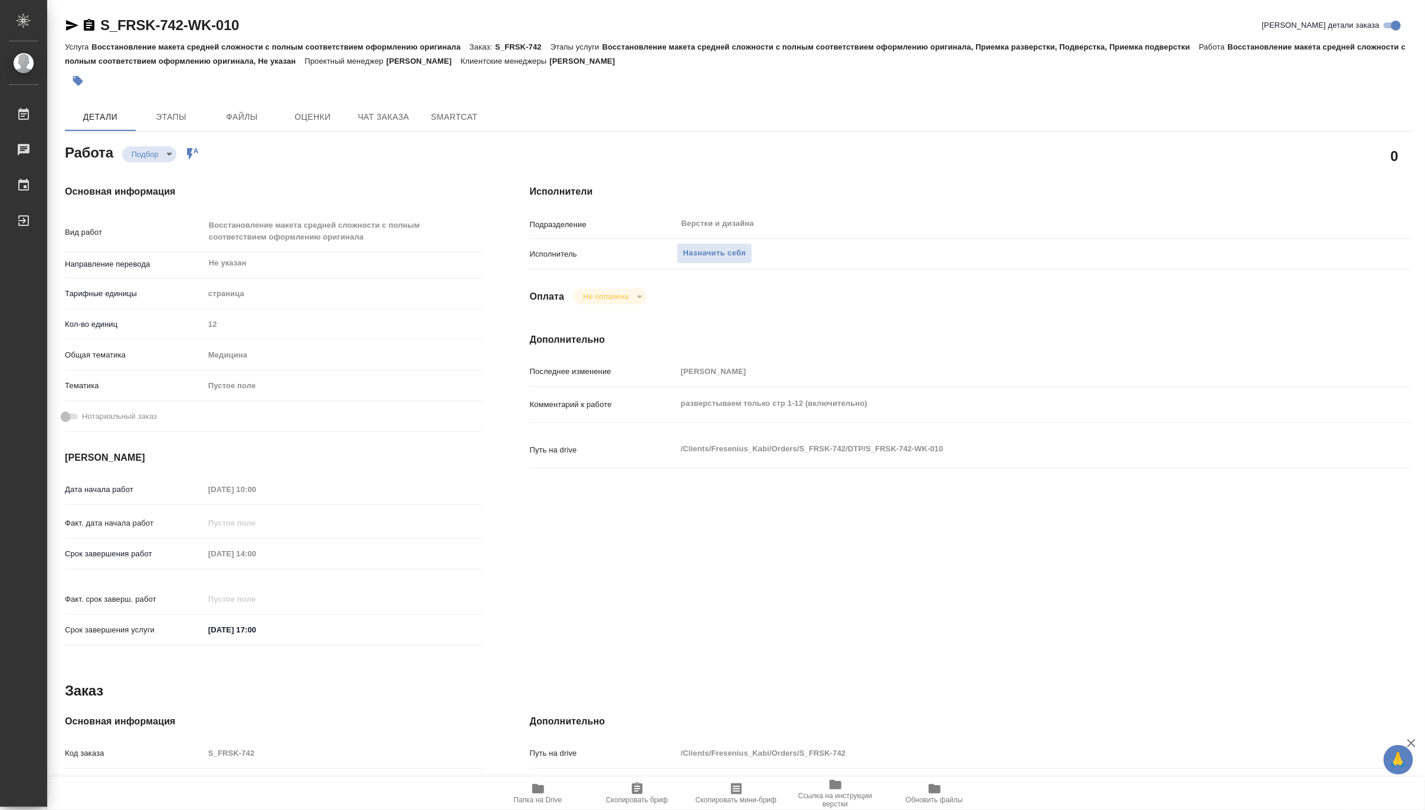
type textarea "x"
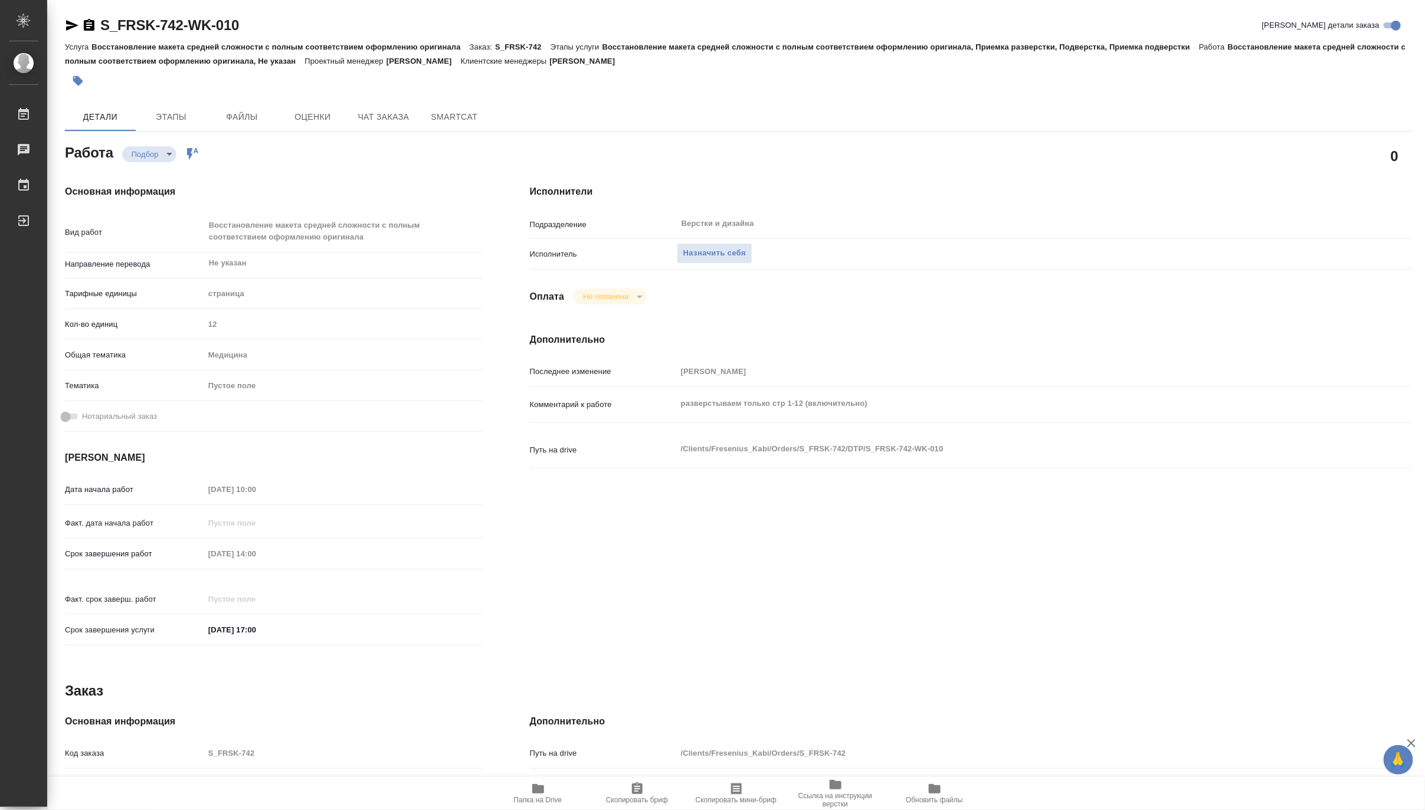
click at [521, 801] on span "Папка на Drive" at bounding box center [538, 800] width 48 height 8
type textarea "x"
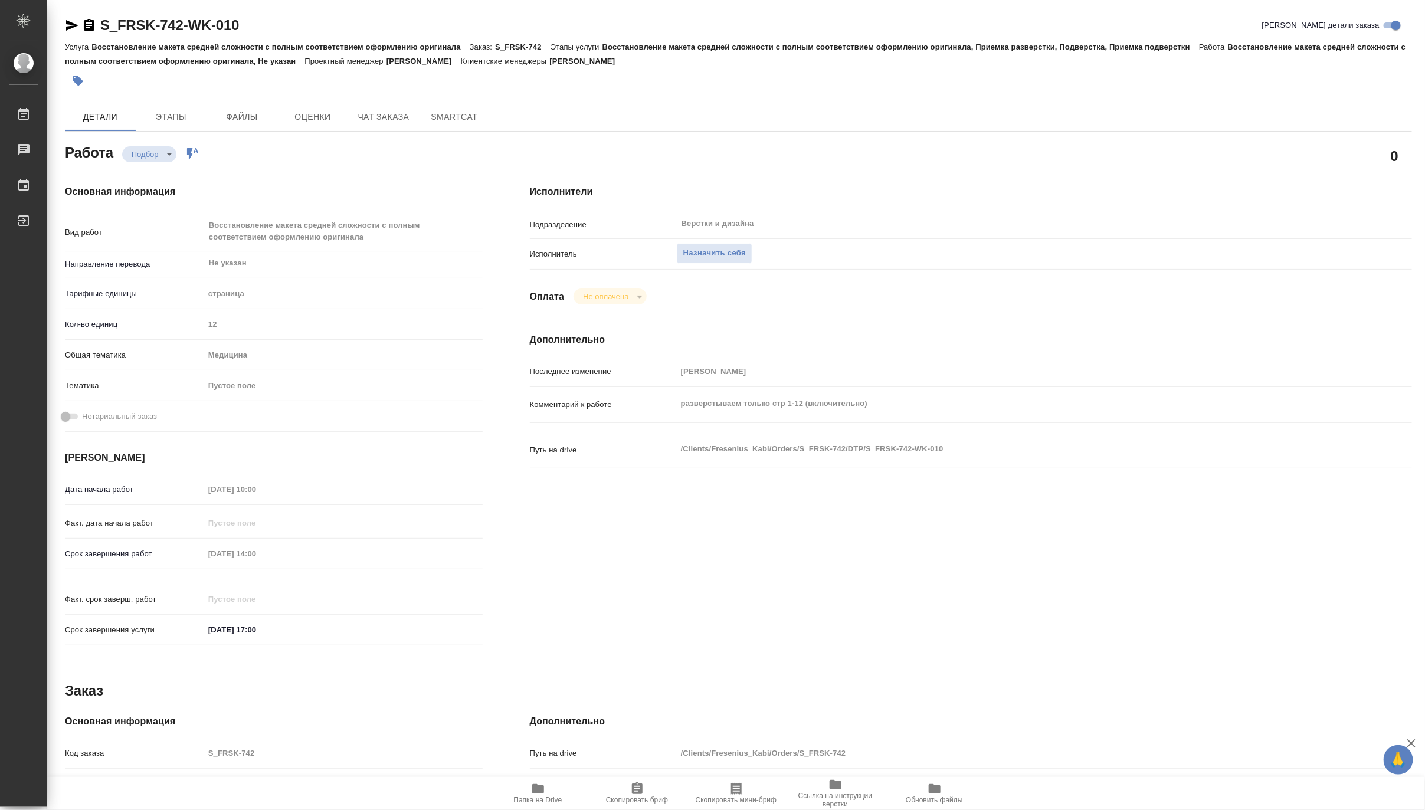
type textarea "x"
